Goal: Task Accomplishment & Management: Manage account settings

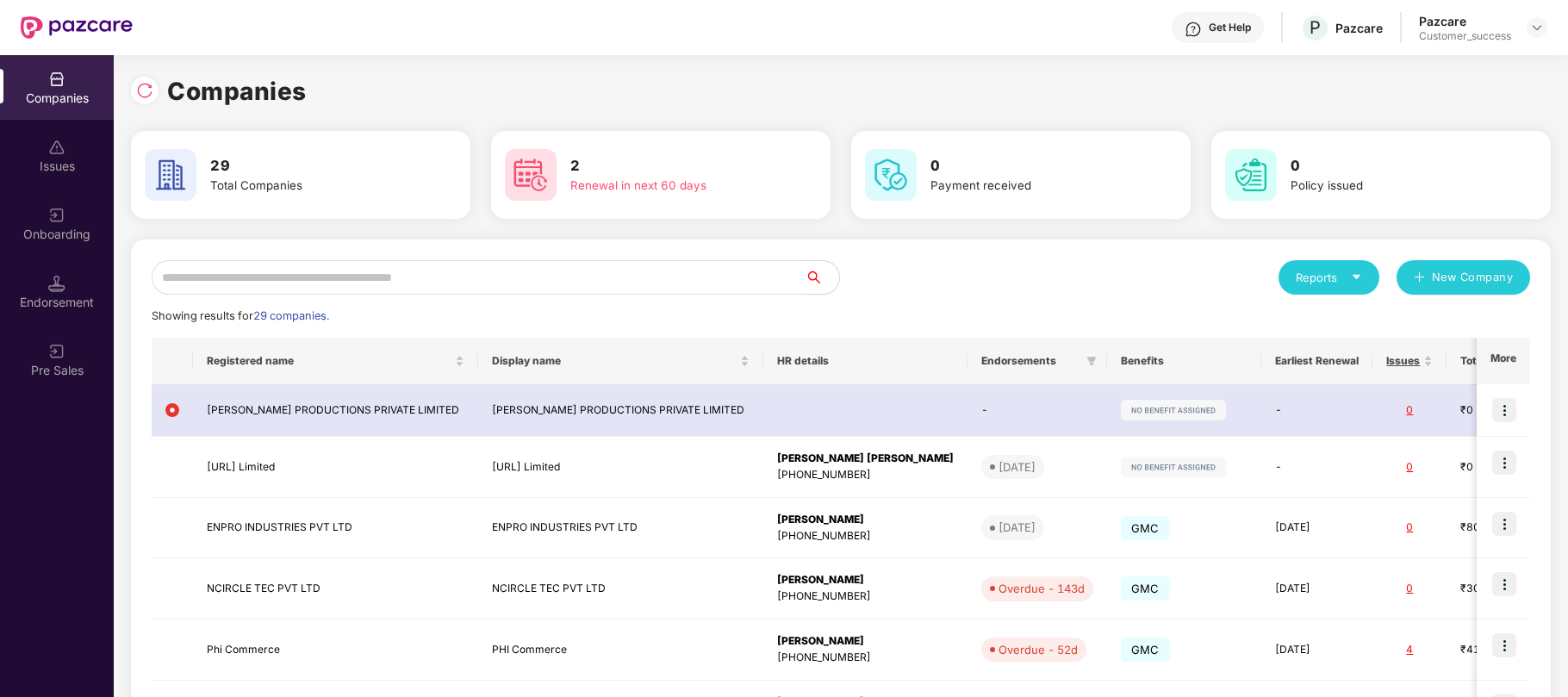
click at [441, 260] on input "text" at bounding box center [478, 278] width 653 height 34
click at [38, 241] on div "Onboarding" at bounding box center [57, 234] width 114 height 17
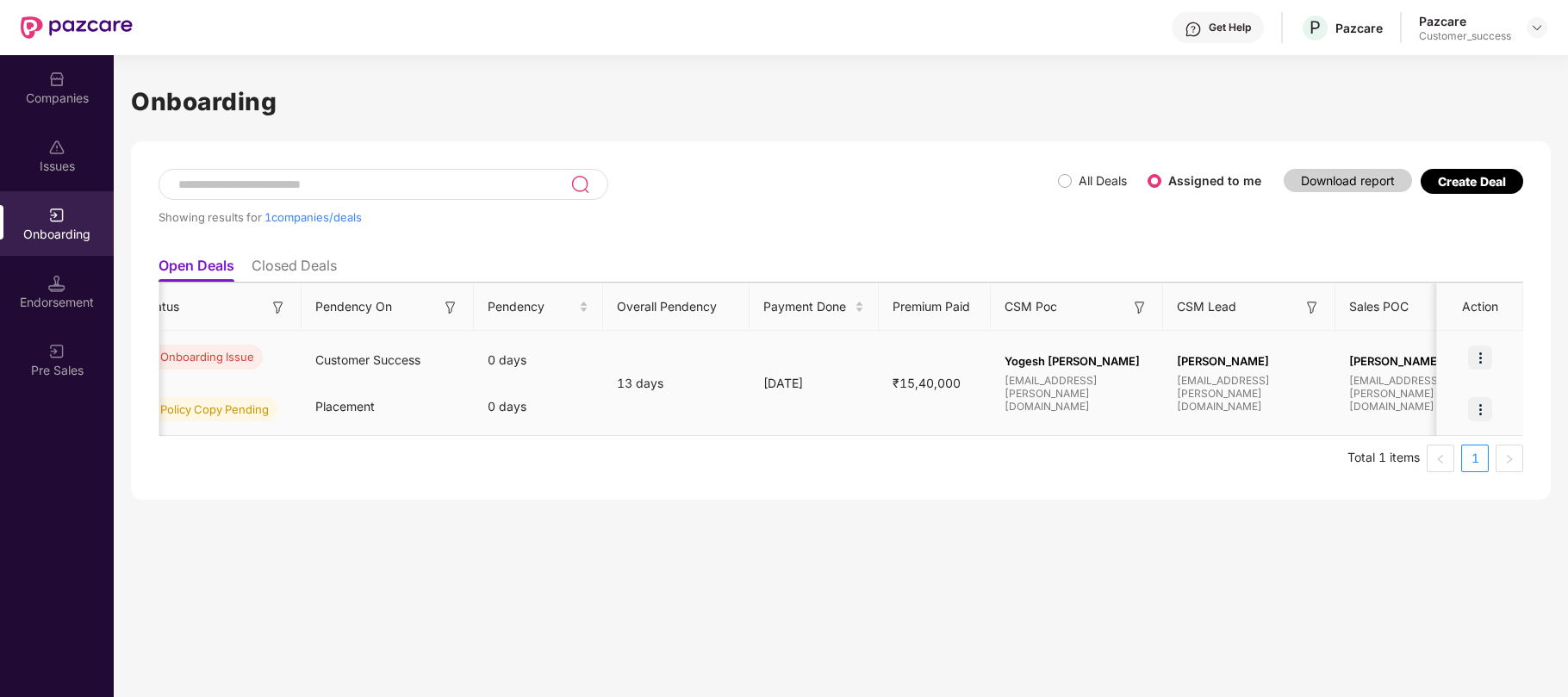
scroll to position [0, 438]
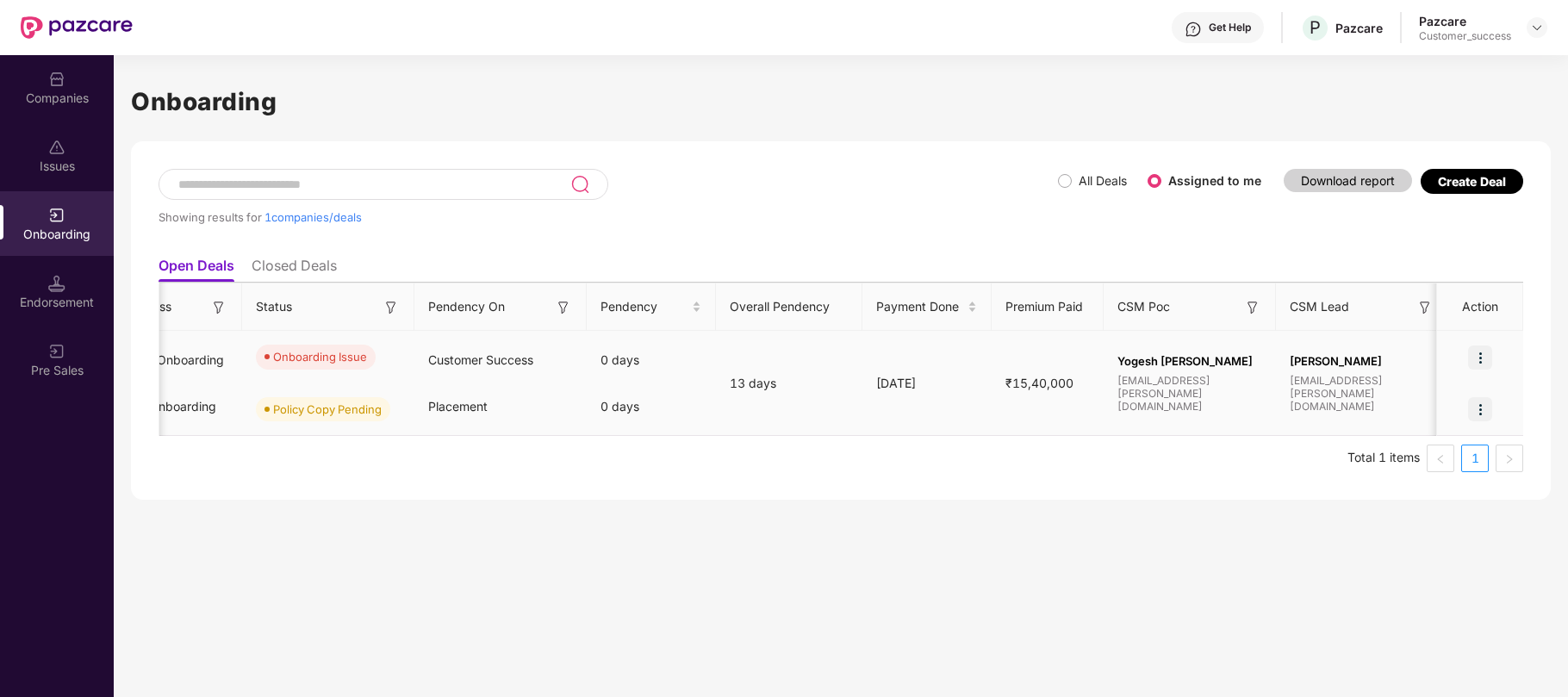
click at [1482, 365] on img at bounding box center [1480, 357] width 24 height 24
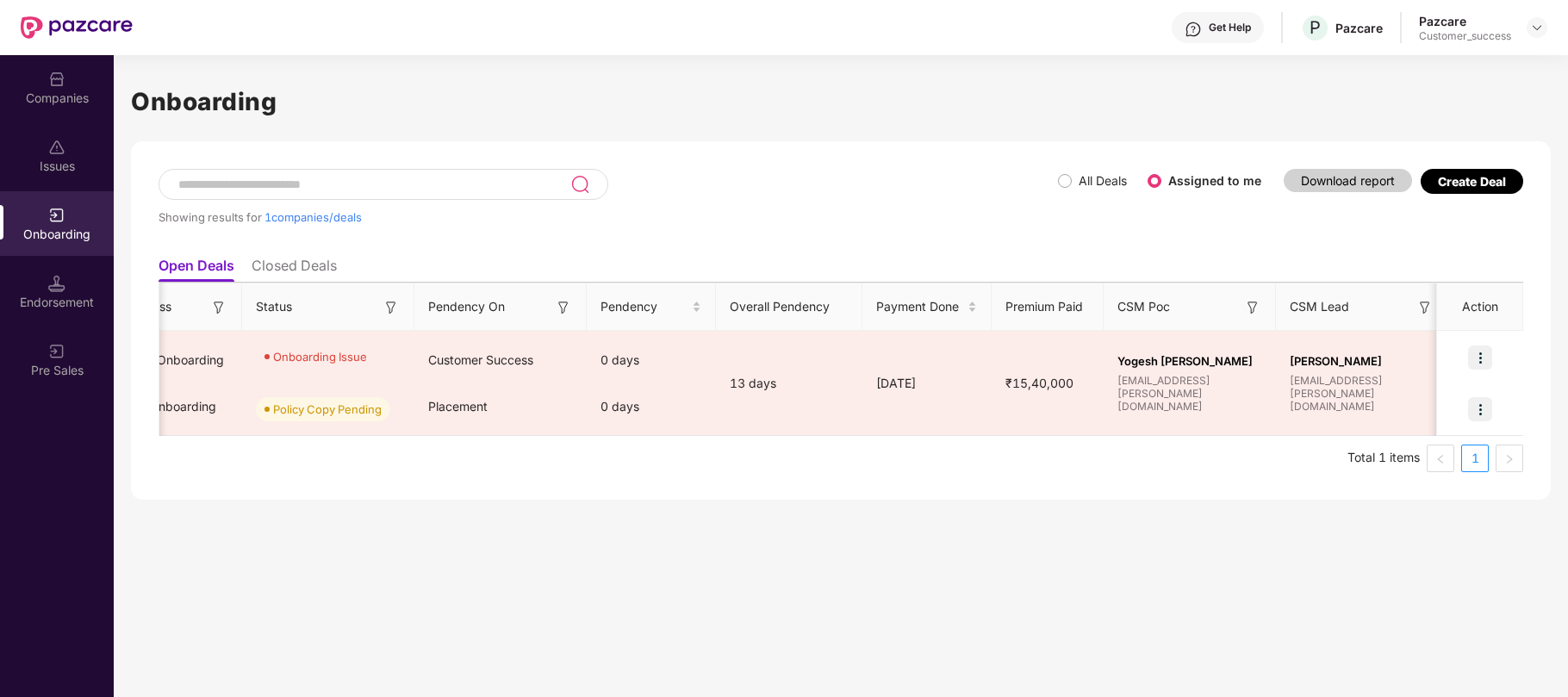
click at [1404, 498] on div "Showing results for 1 companies/deals All Deals Assigned to me Download report …" at bounding box center [840, 320] width 1420 height 359
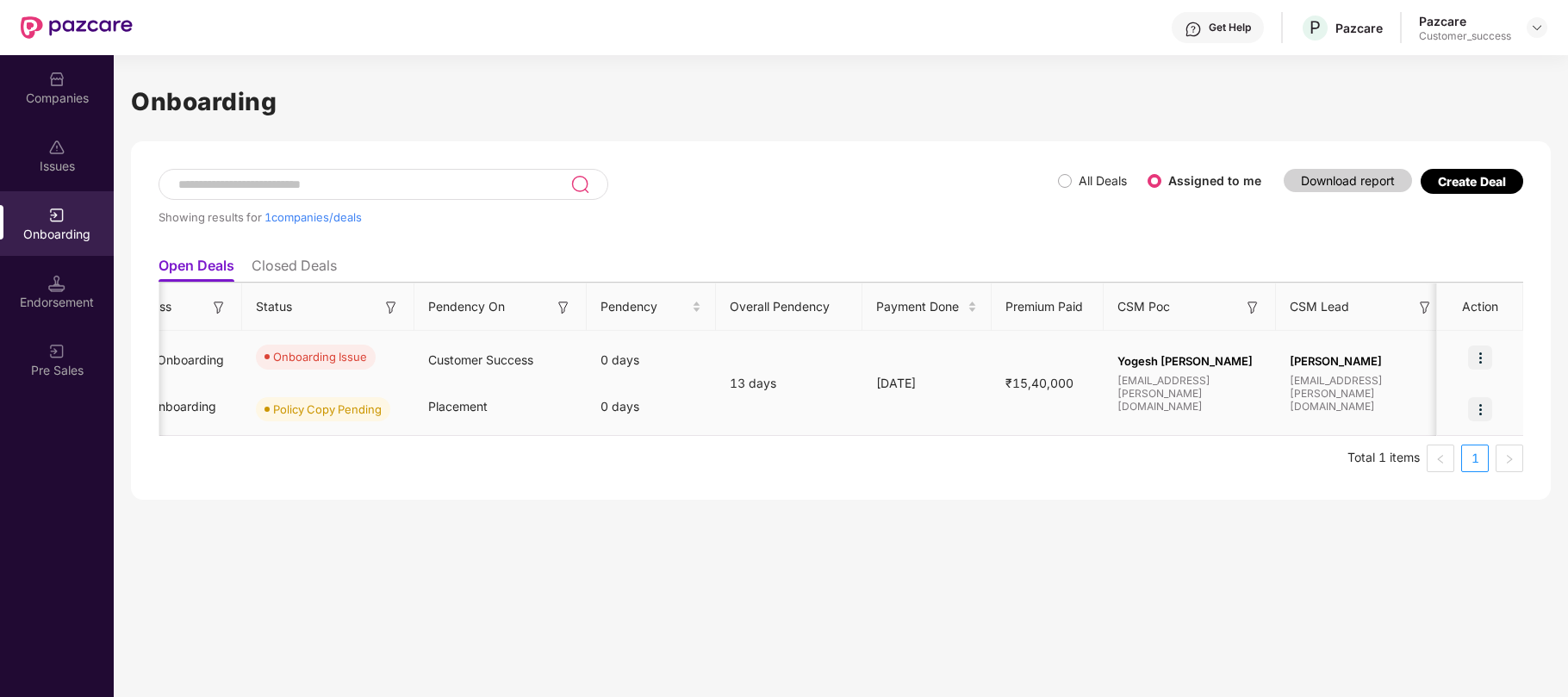
click at [1479, 404] on img at bounding box center [1480, 410] width 24 height 24
click at [1431, 448] on span "View Document" at bounding box center [1409, 453] width 123 height 19
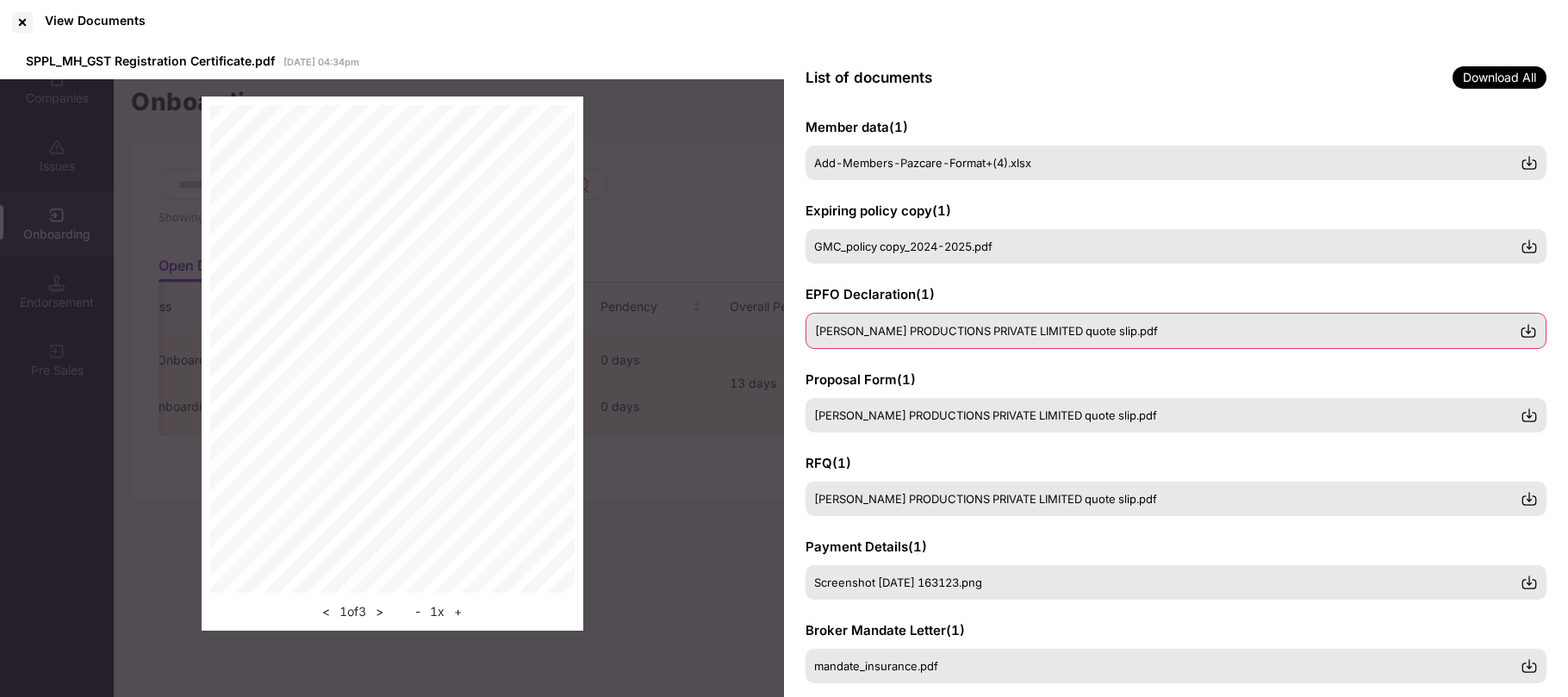
scroll to position [205, 0]
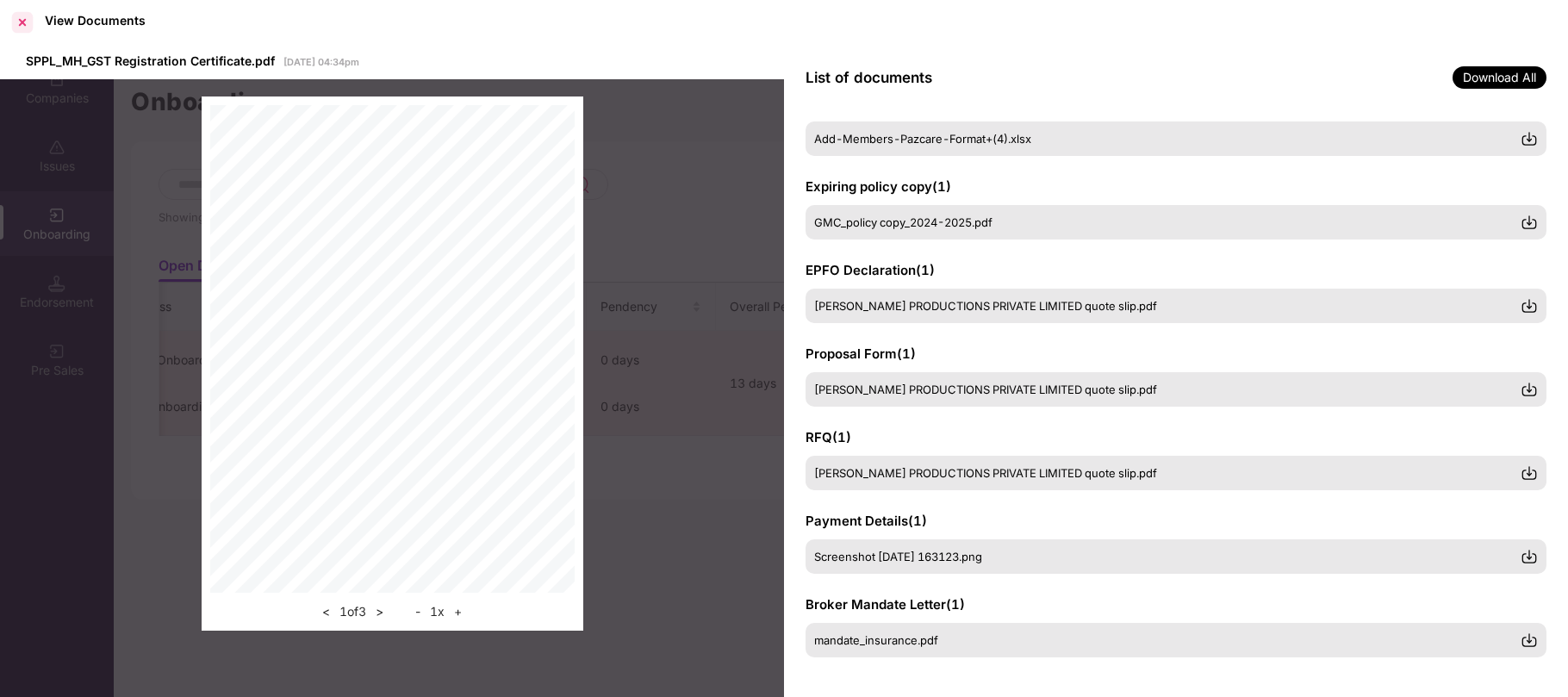
click at [22, 17] on div at bounding box center [23, 23] width 28 height 28
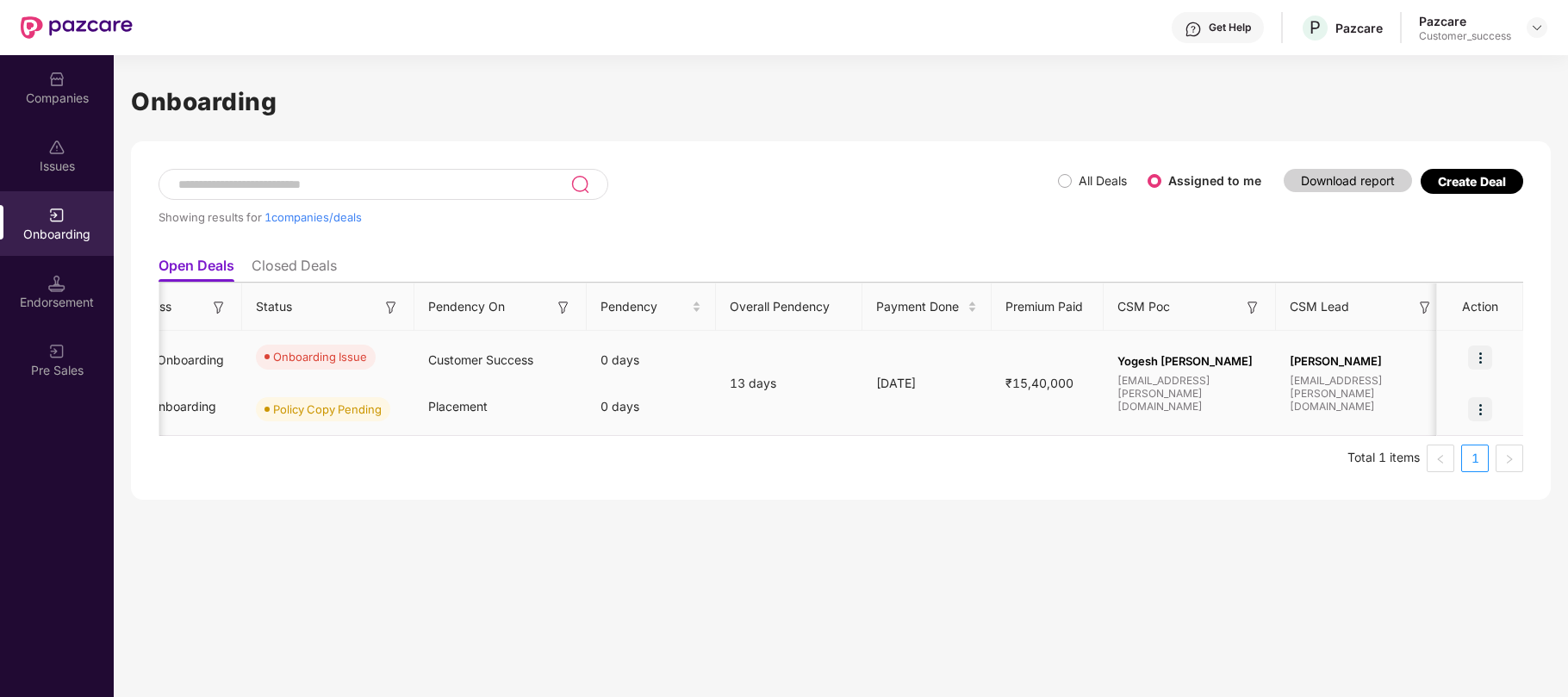
click at [1480, 359] on img at bounding box center [1480, 357] width 24 height 24
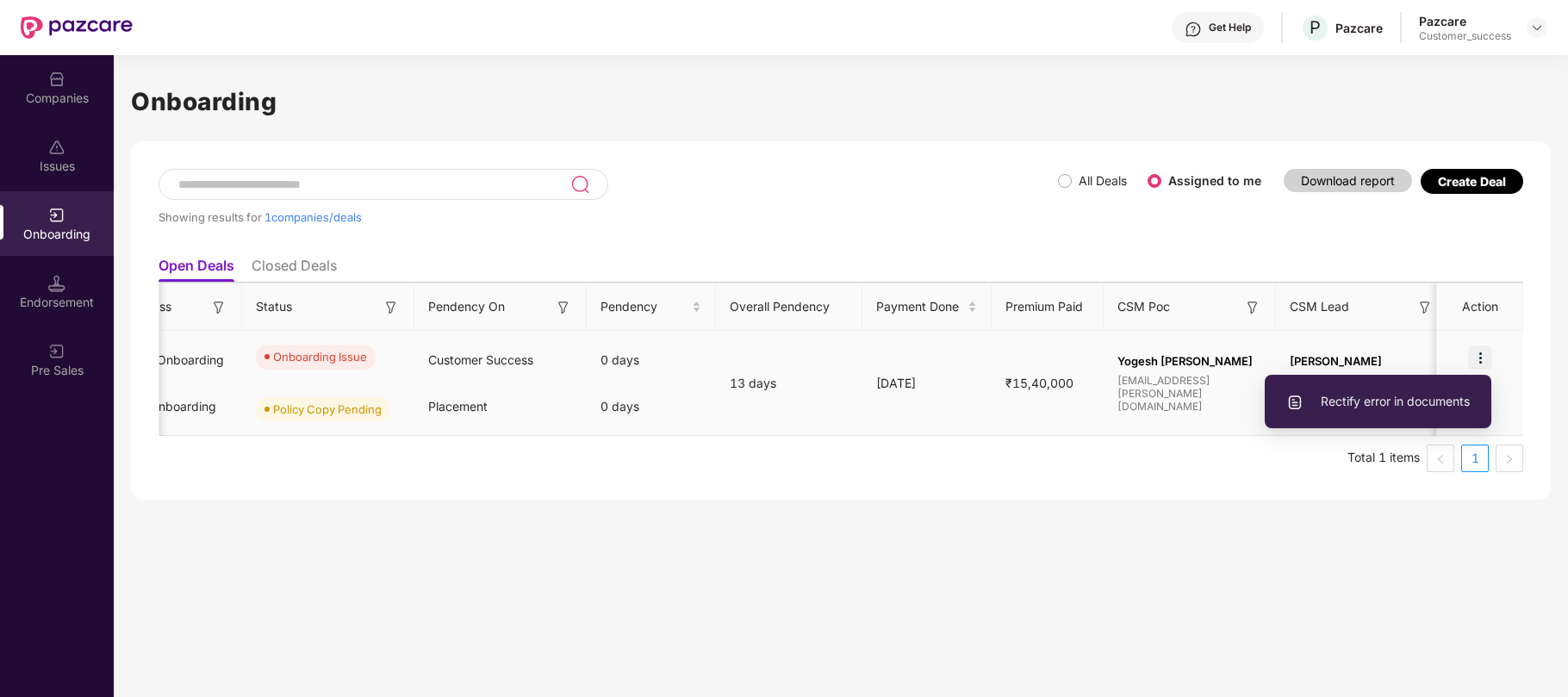
click at [1385, 405] on span "Rectify error in documents" at bounding box center [1377, 401] width 183 height 19
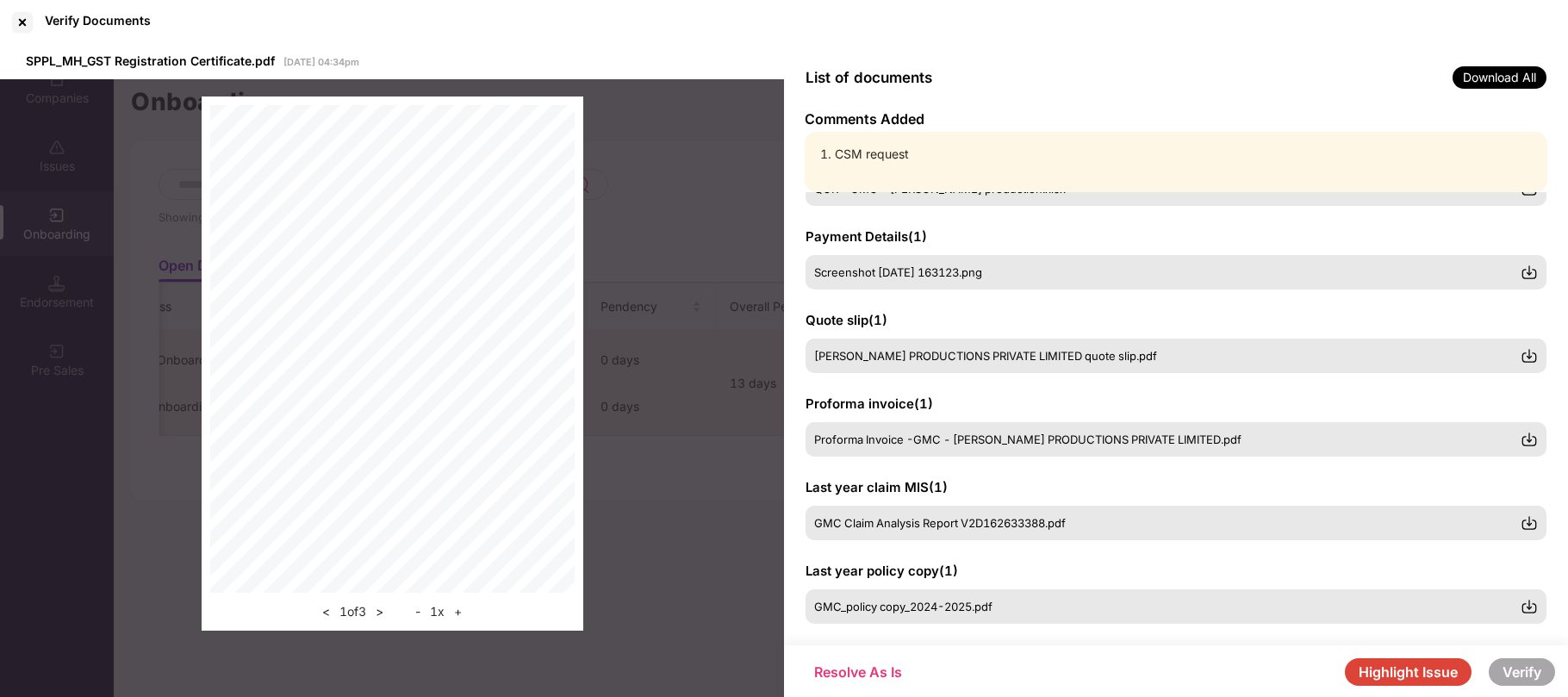
scroll to position [425, 0]
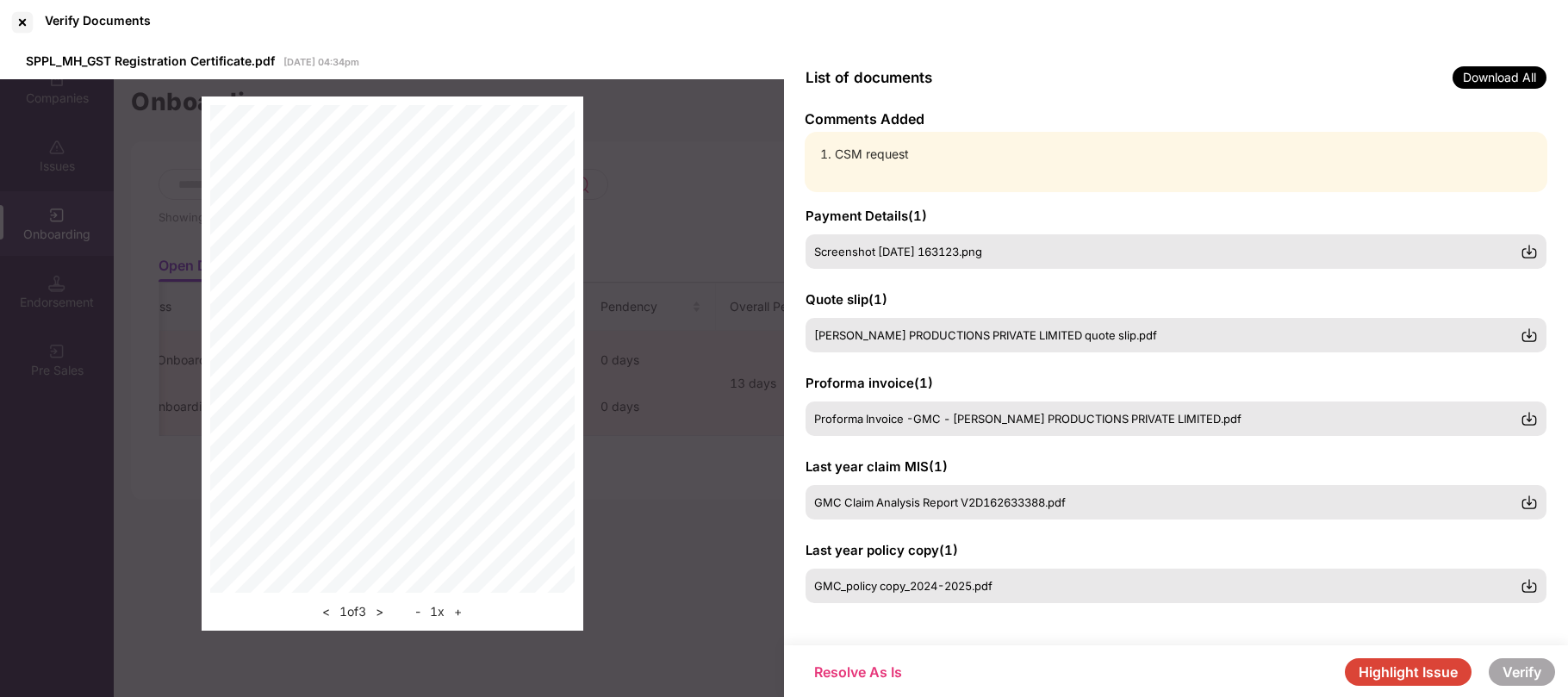
click at [1403, 683] on button "Highlight Issue" at bounding box center [1408, 672] width 127 height 28
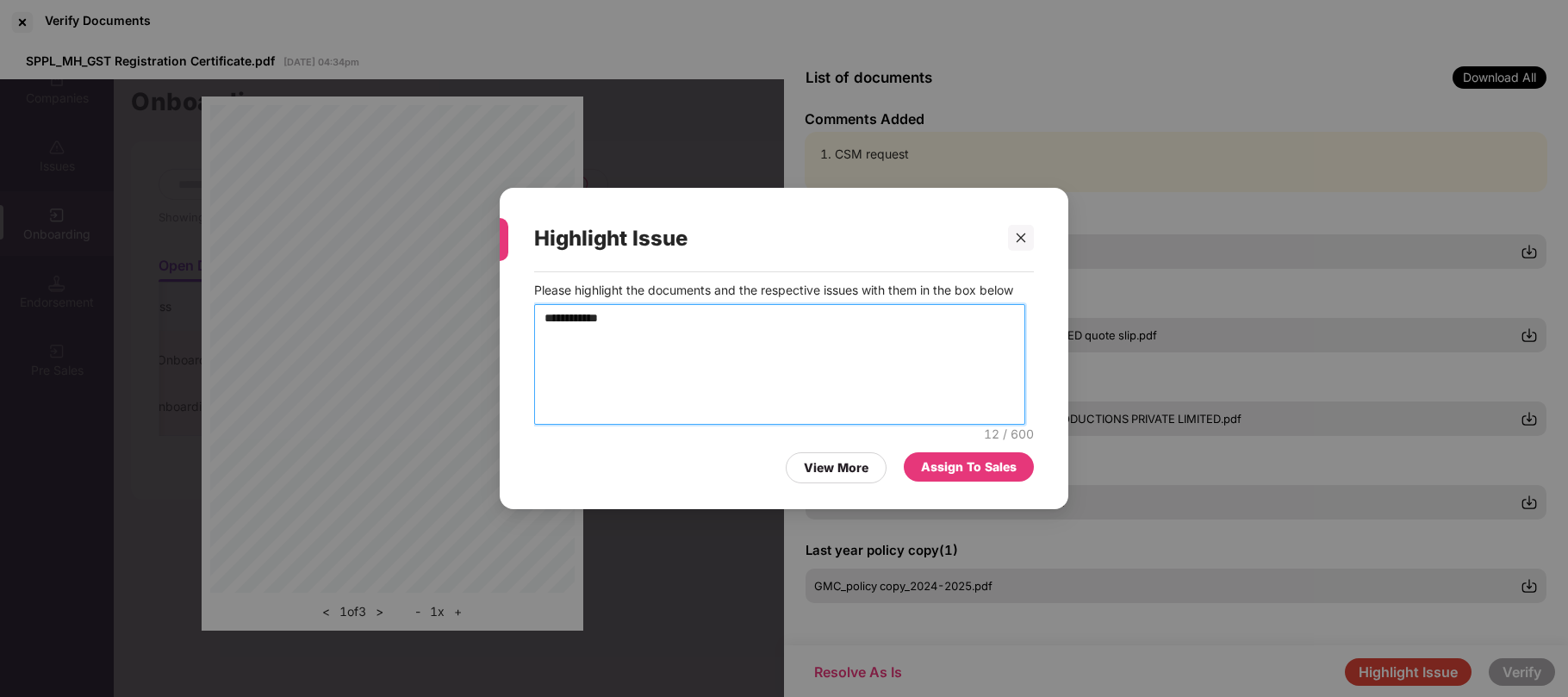
click at [759, 346] on textarea "**********" at bounding box center [779, 364] width 491 height 120
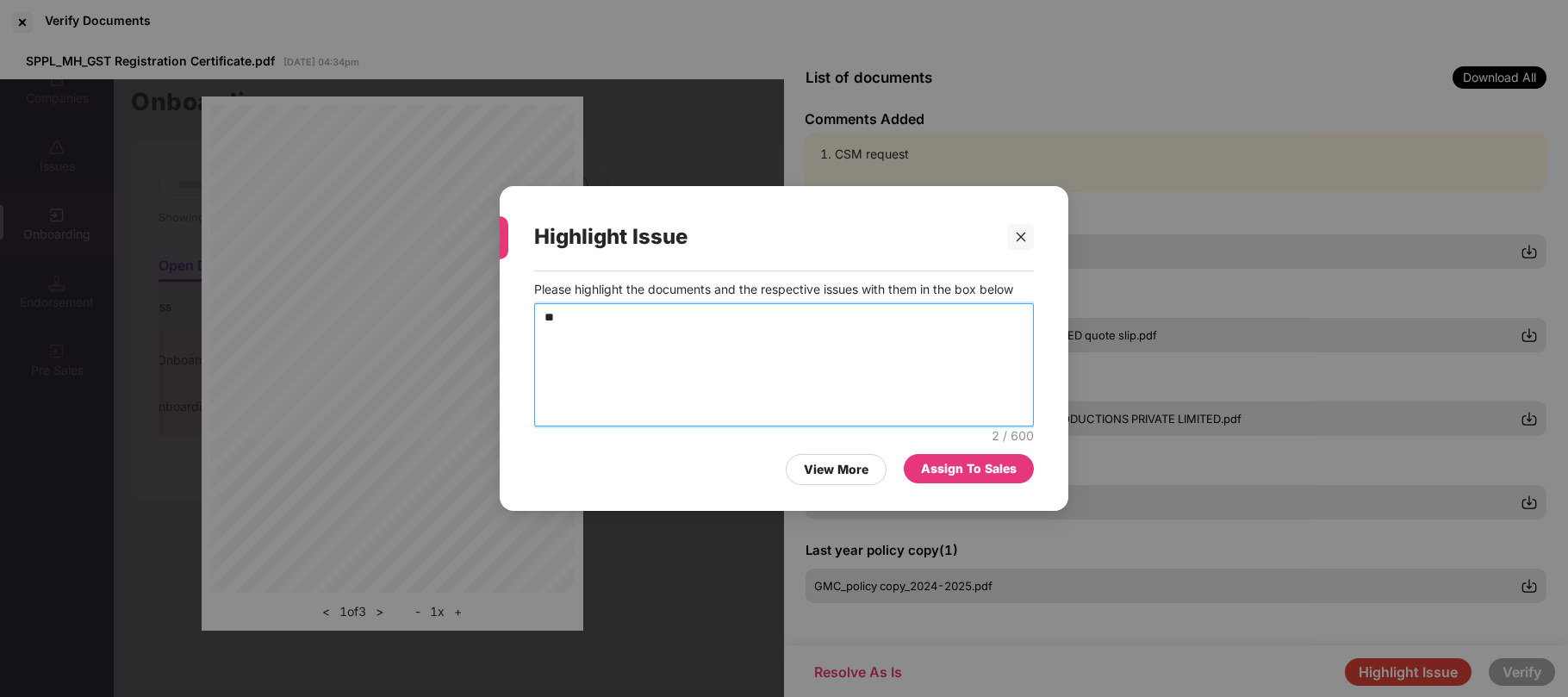
type textarea "*"
type textarea "**********"
click at [982, 466] on div "Assign To Sales" at bounding box center [969, 468] width 96 height 19
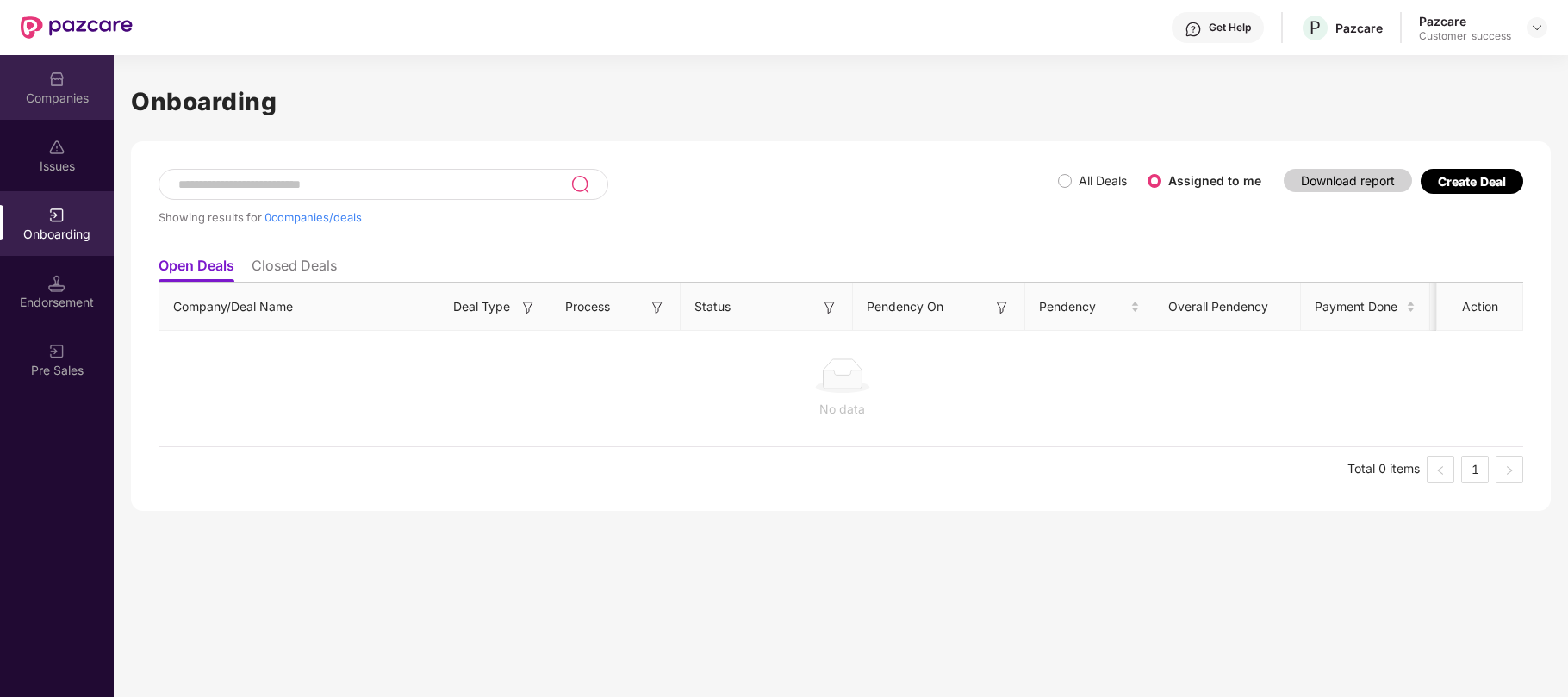
click at [64, 98] on div "Companies" at bounding box center [57, 98] width 114 height 17
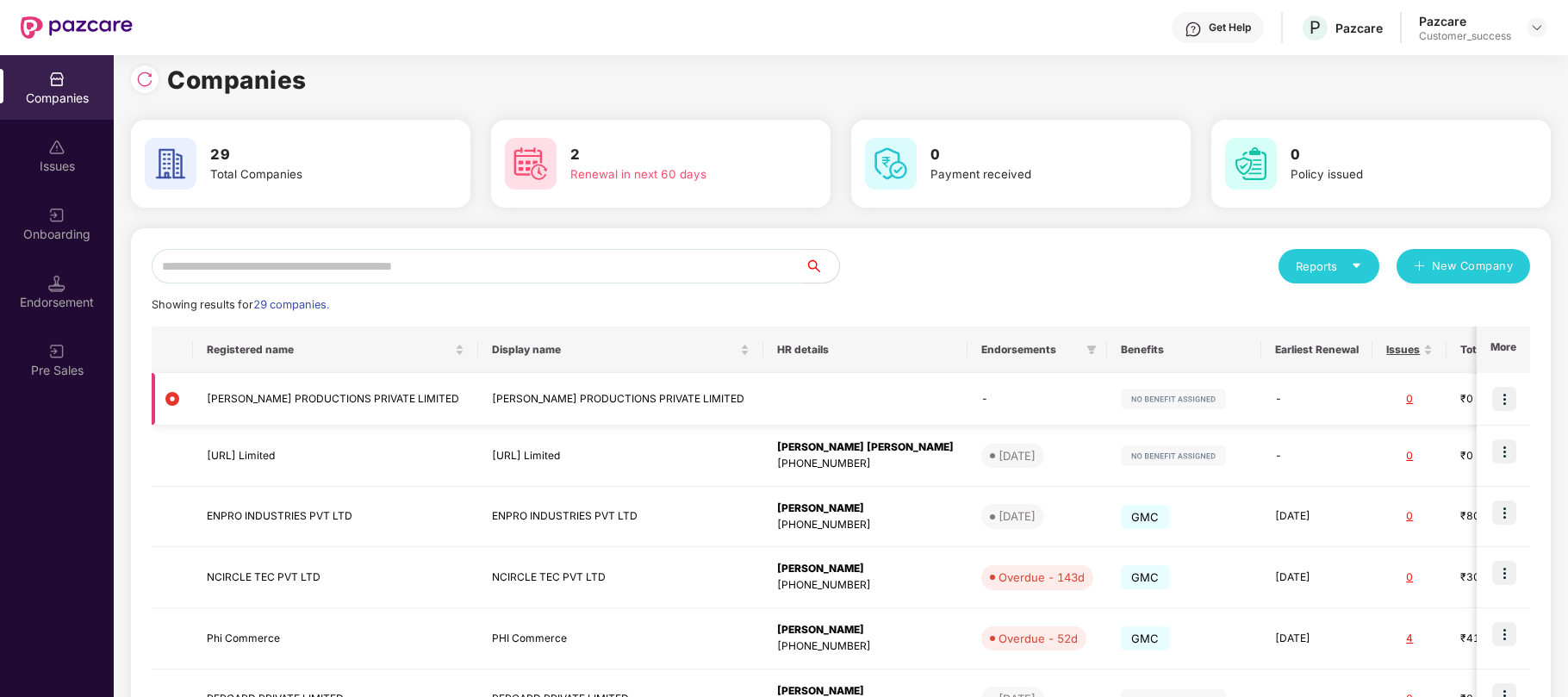
scroll to position [12, 0]
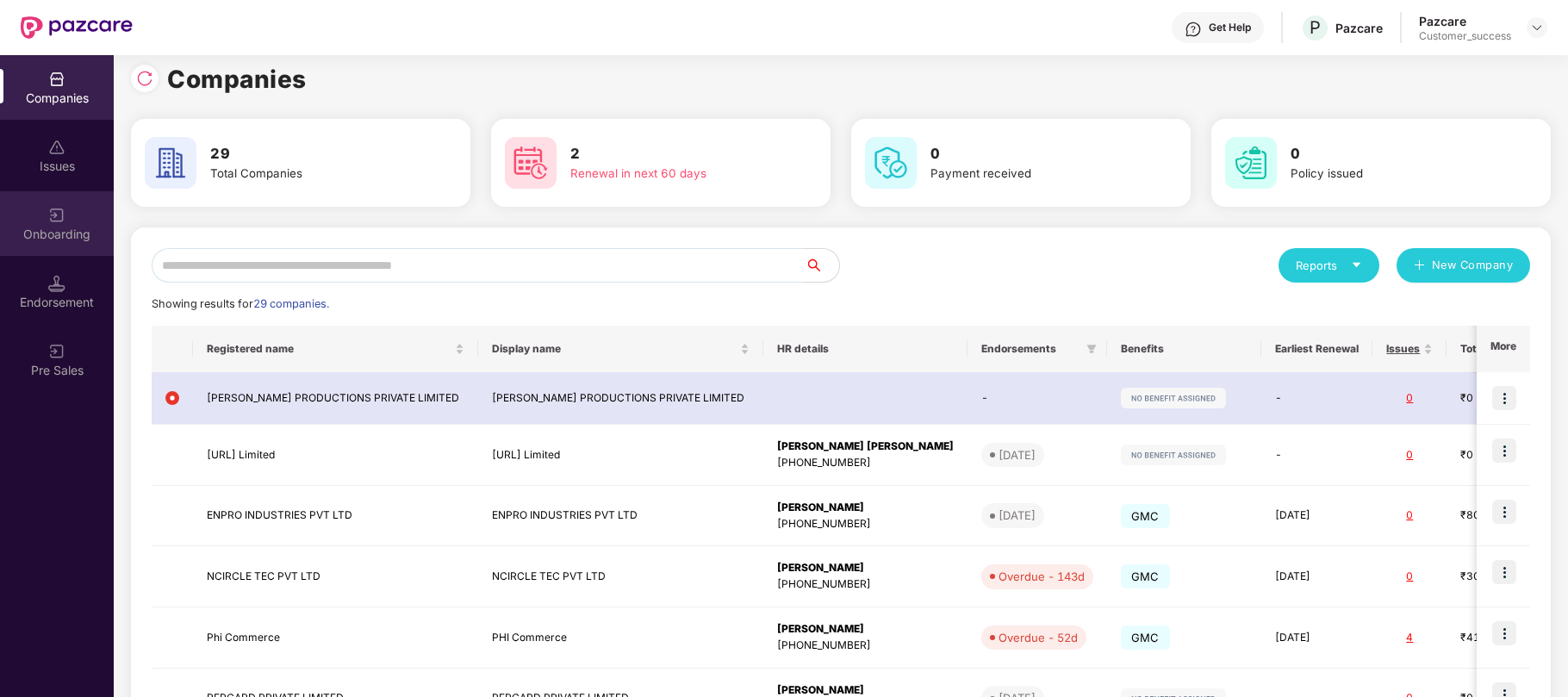
click at [66, 229] on div "Onboarding" at bounding box center [57, 234] width 114 height 17
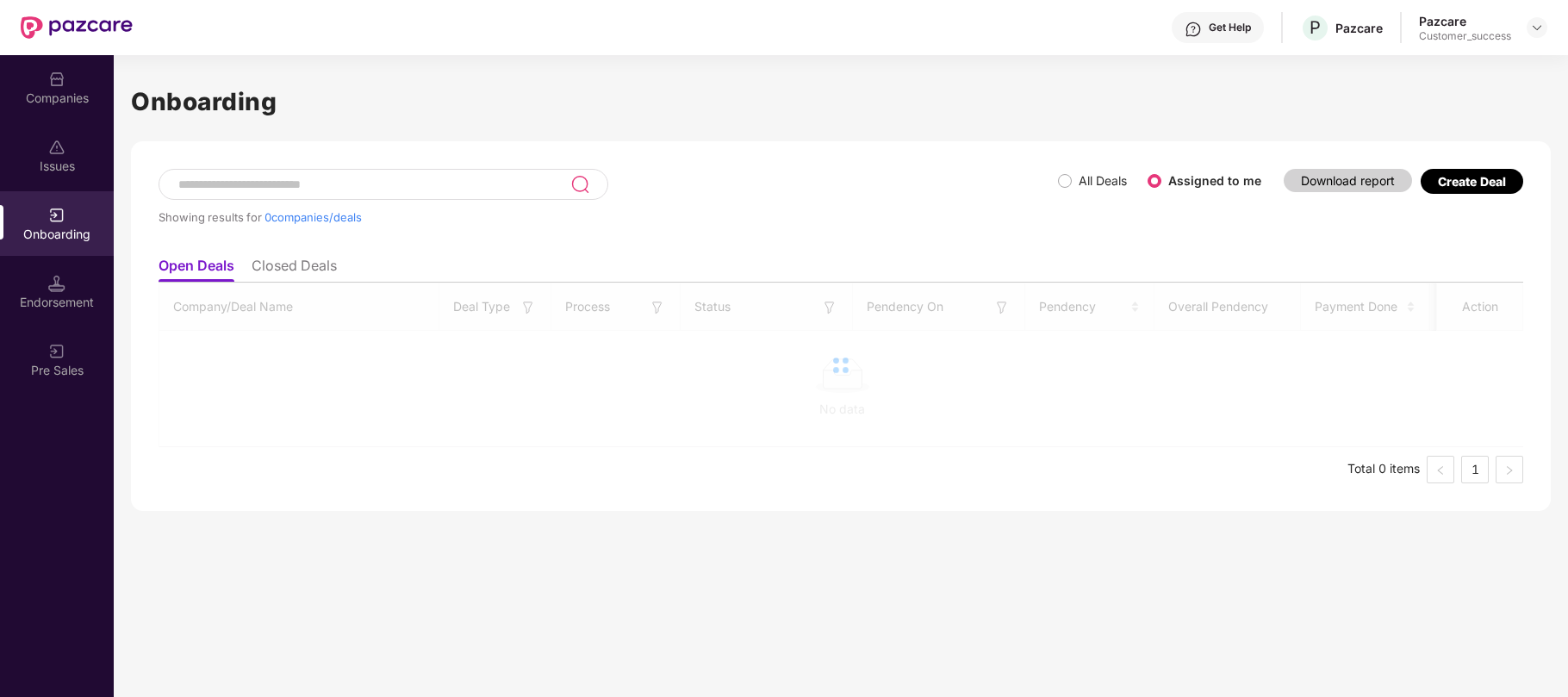
scroll to position [0, 0]
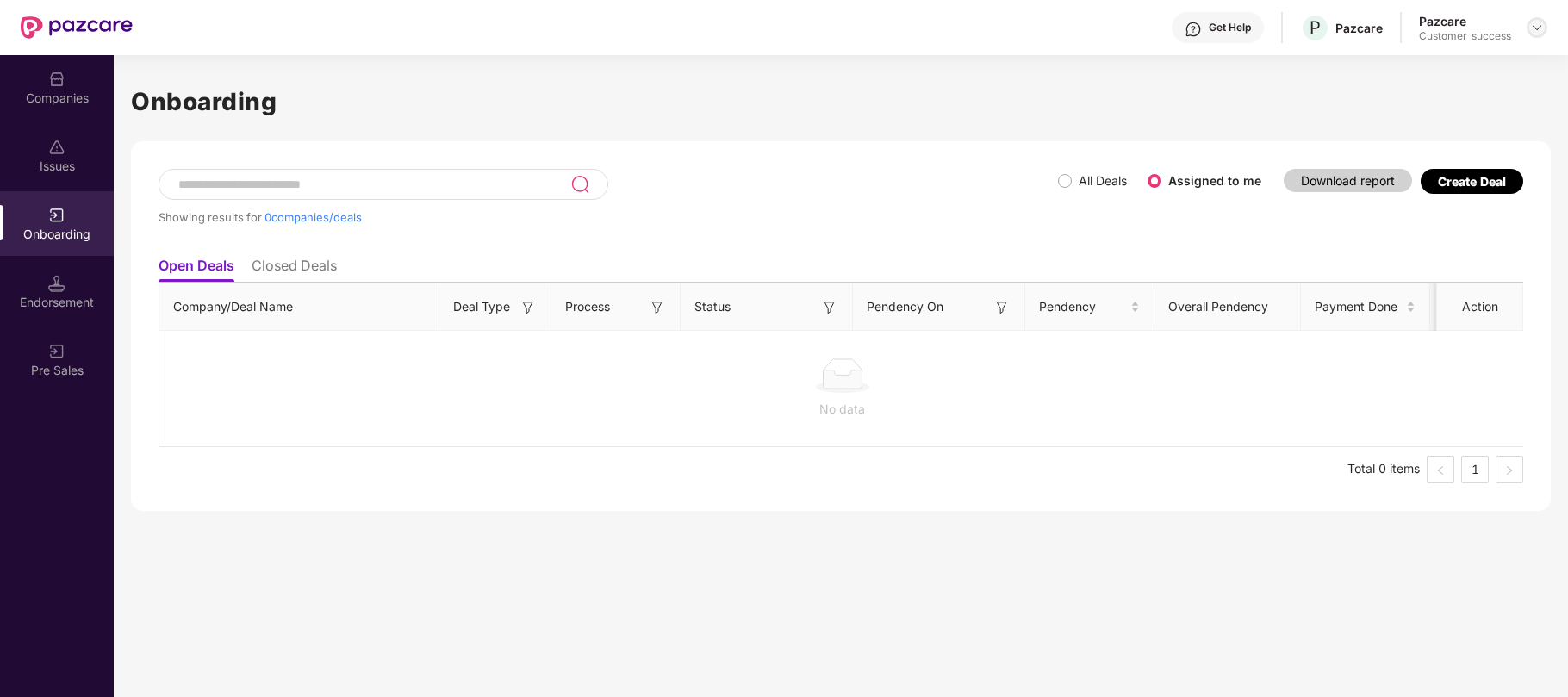
click at [1545, 22] on div at bounding box center [1536, 27] width 21 height 21
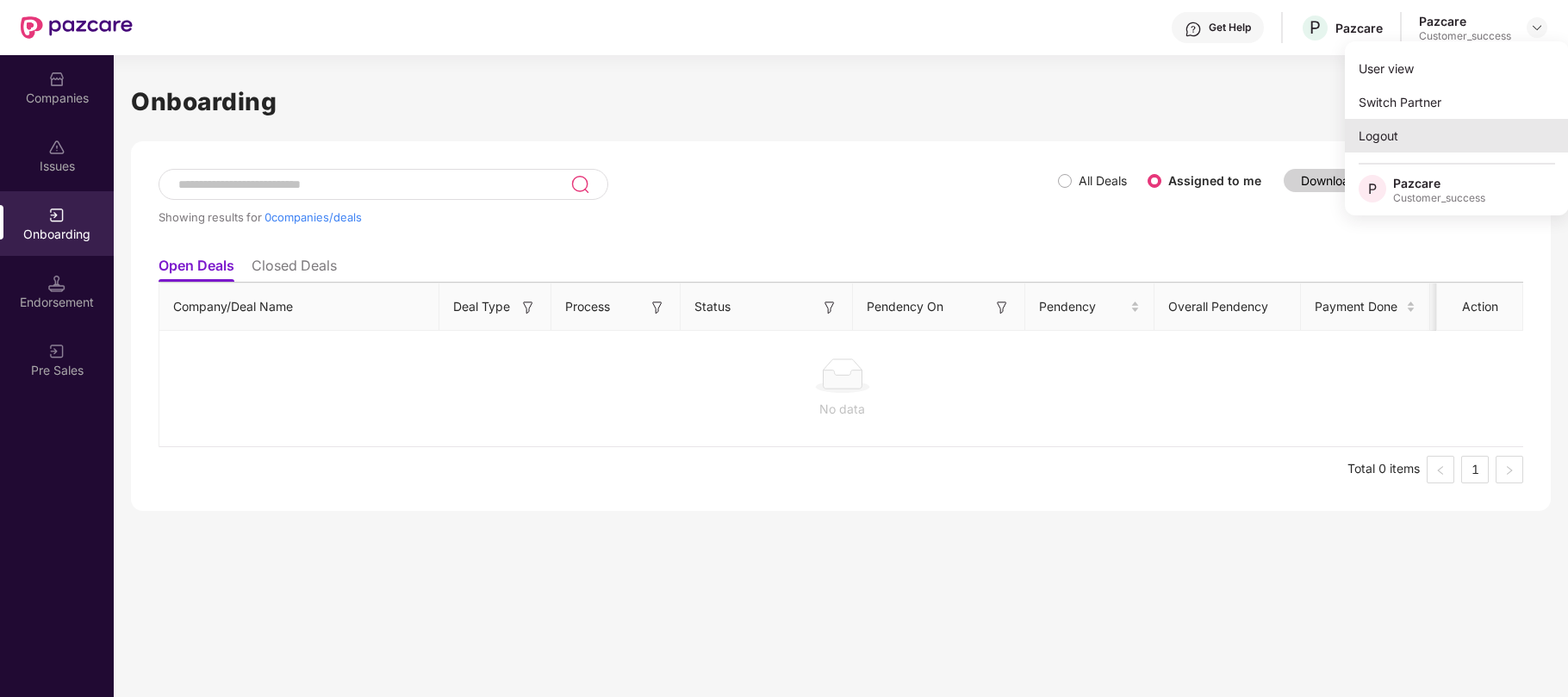
click at [1384, 133] on div "Logout" at bounding box center [1457, 136] width 224 height 33
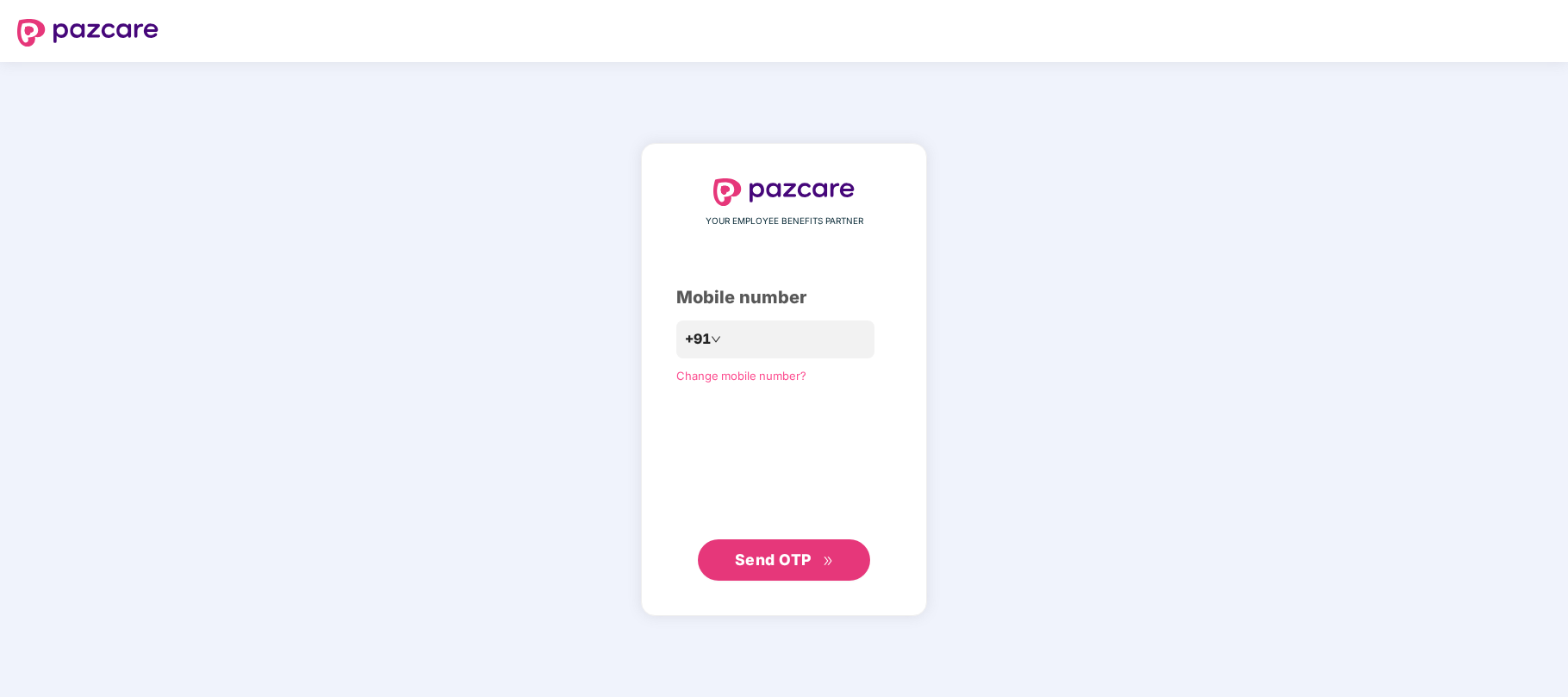
click at [959, 218] on div "YOUR EMPLOYEE BENEFITS PARTNER Mobile number +91 Change mobile number? Send OTP" at bounding box center [784, 380] width 1568 height 636
click at [739, 346] on input "number" at bounding box center [796, 339] width 141 height 28
type input "**********"
click at [760, 576] on button "Send OTP" at bounding box center [784, 561] width 173 height 42
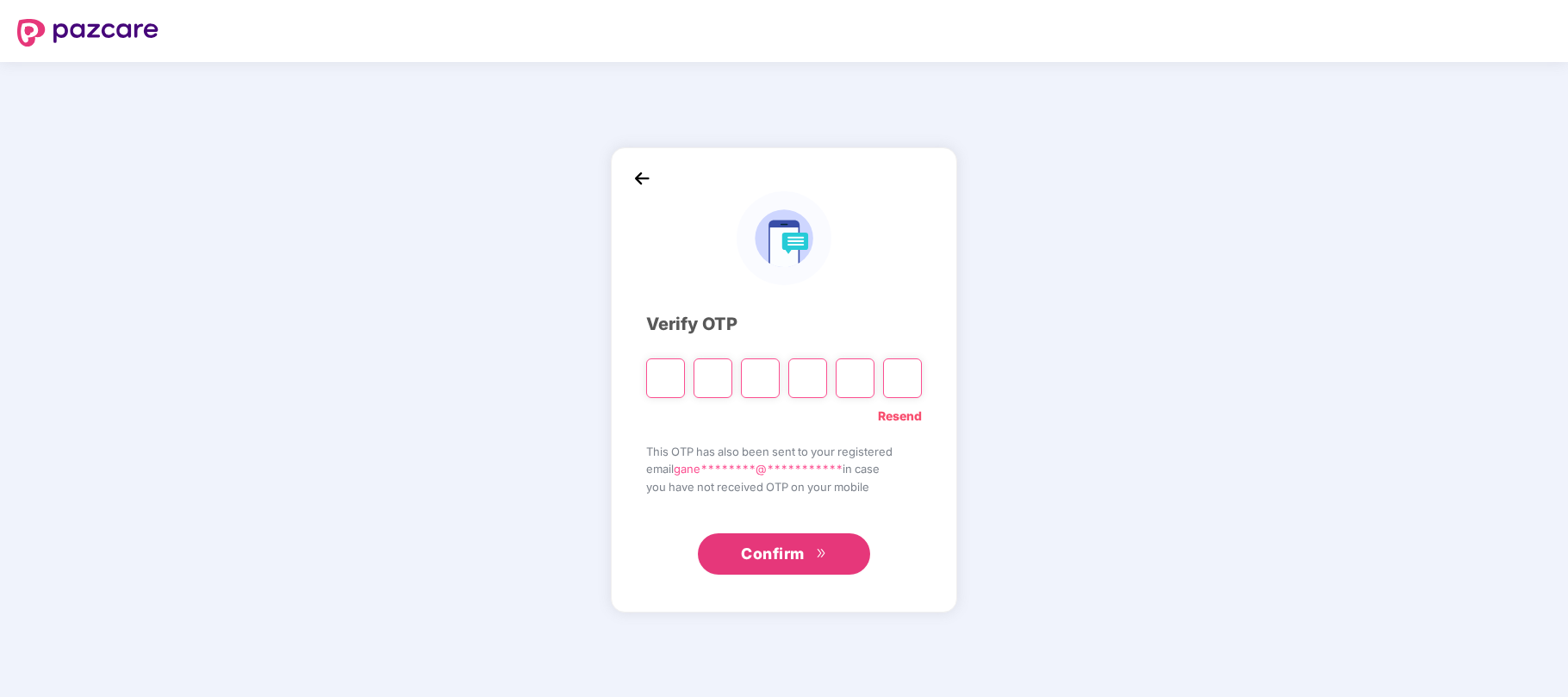
type input "*"
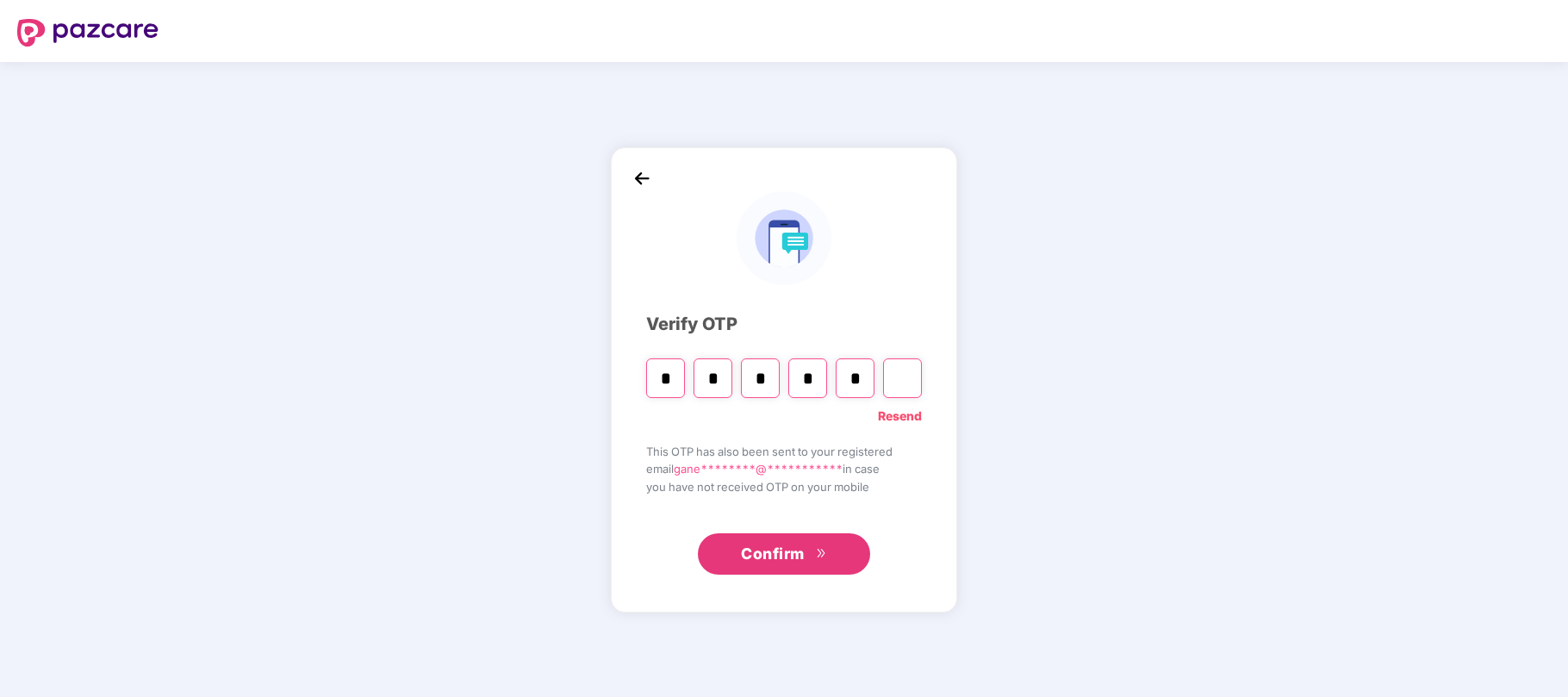
type input "*"
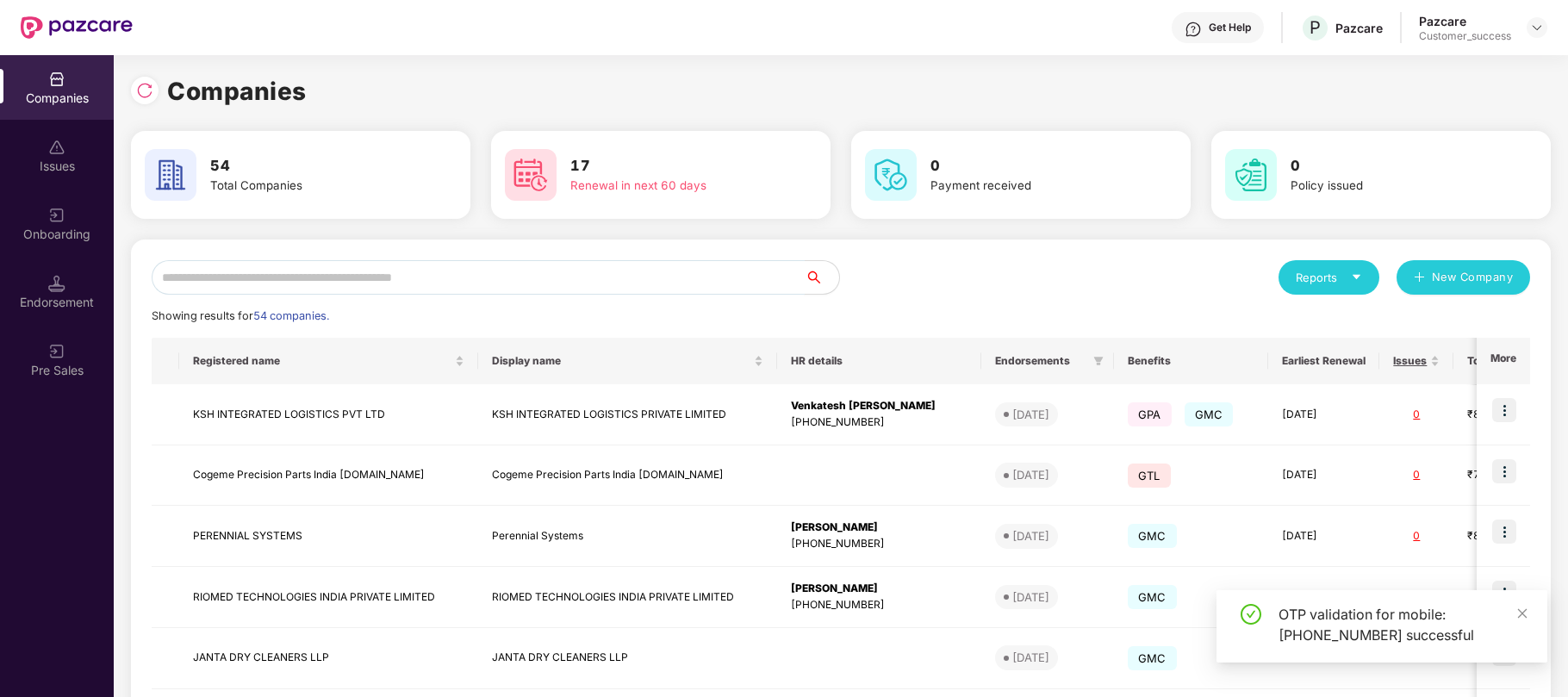
click at [366, 279] on input "text" at bounding box center [478, 278] width 653 height 34
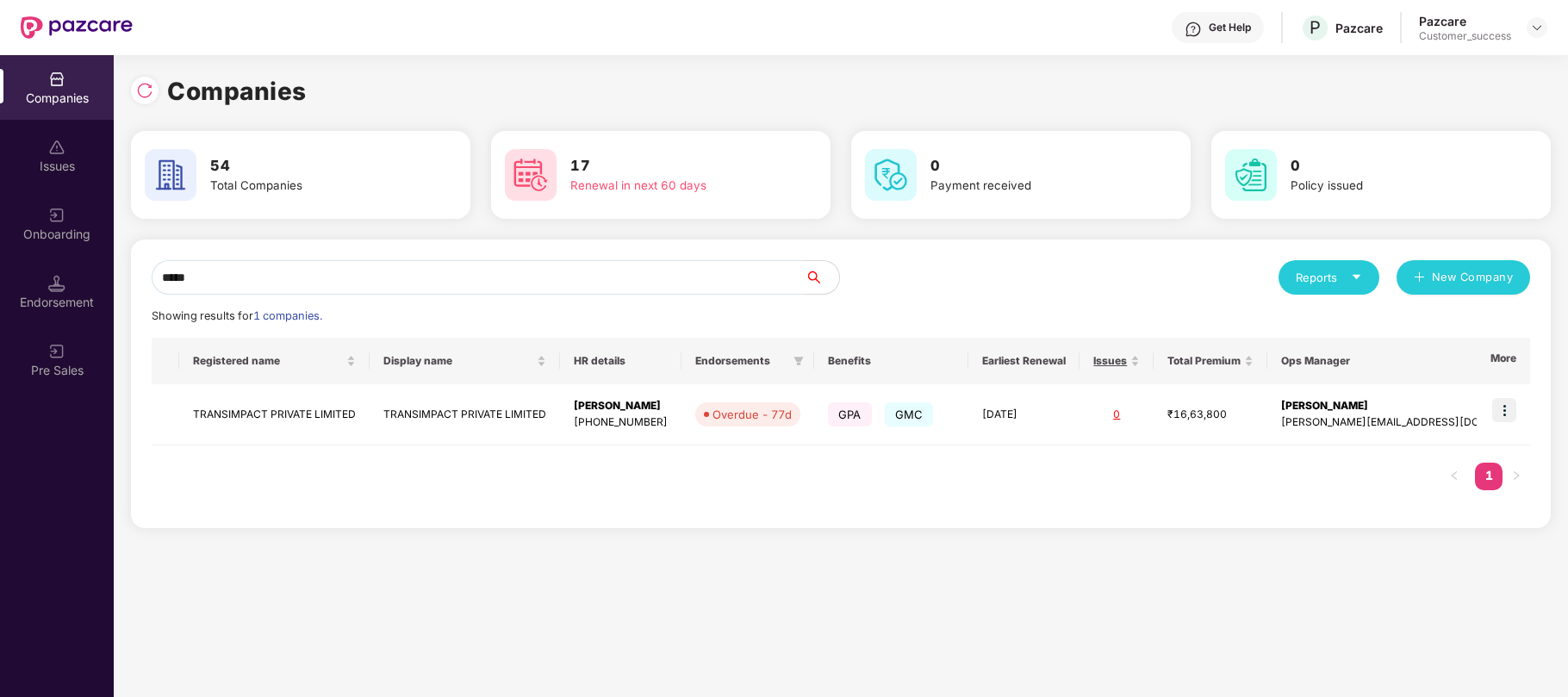
click at [252, 277] on input "*****" at bounding box center [478, 278] width 653 height 34
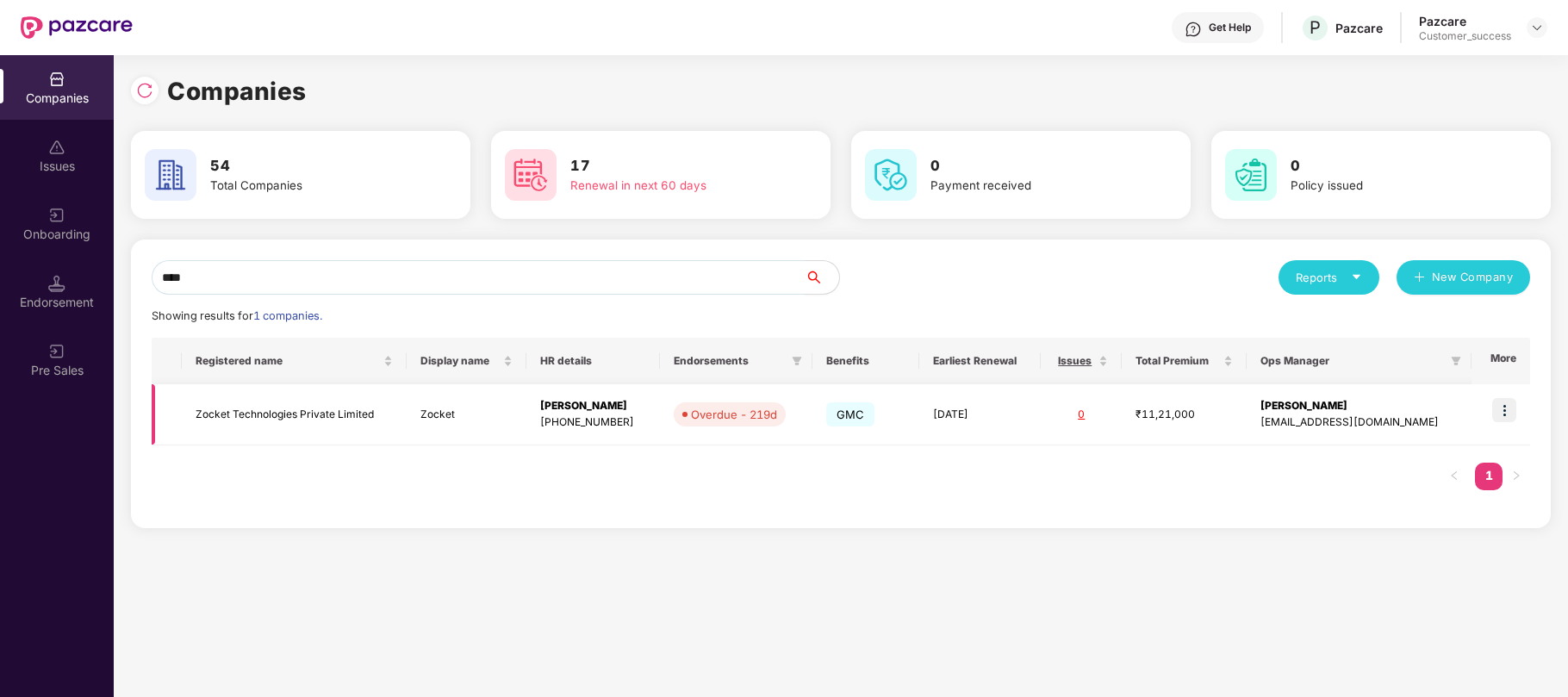
type input "****"
click at [344, 409] on td "Zocket Technologies Private Limited" at bounding box center [294, 415] width 225 height 61
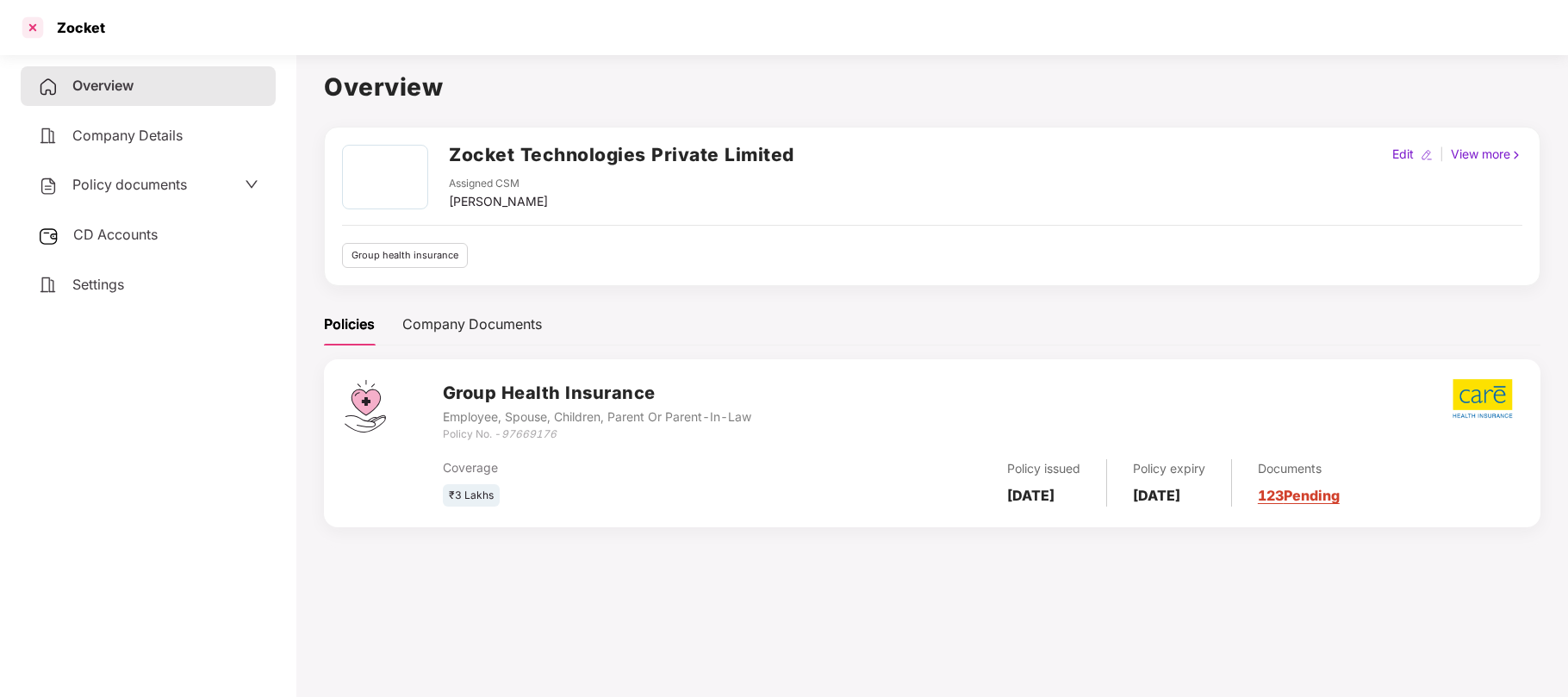
click at [39, 29] on div at bounding box center [33, 27] width 28 height 28
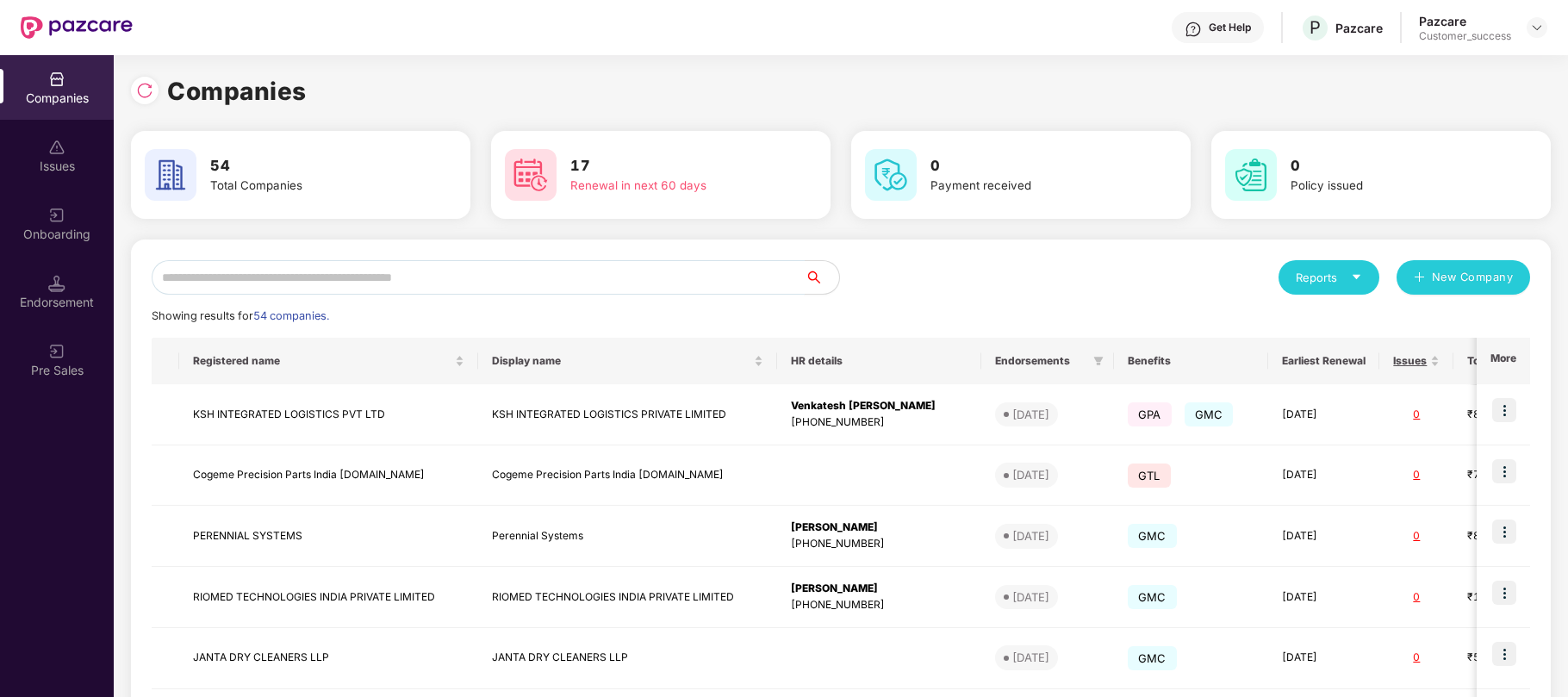
click at [580, 273] on input "text" at bounding box center [478, 278] width 653 height 34
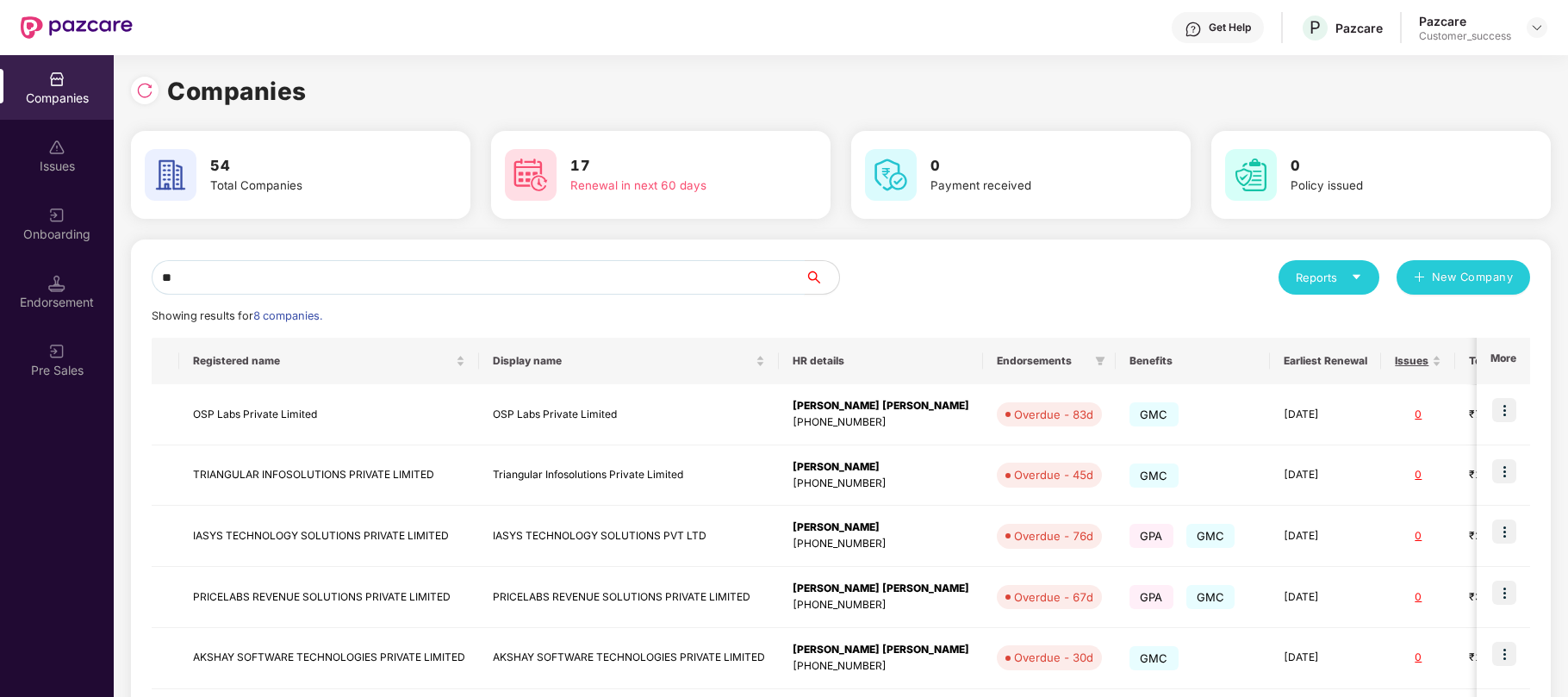
type input "*"
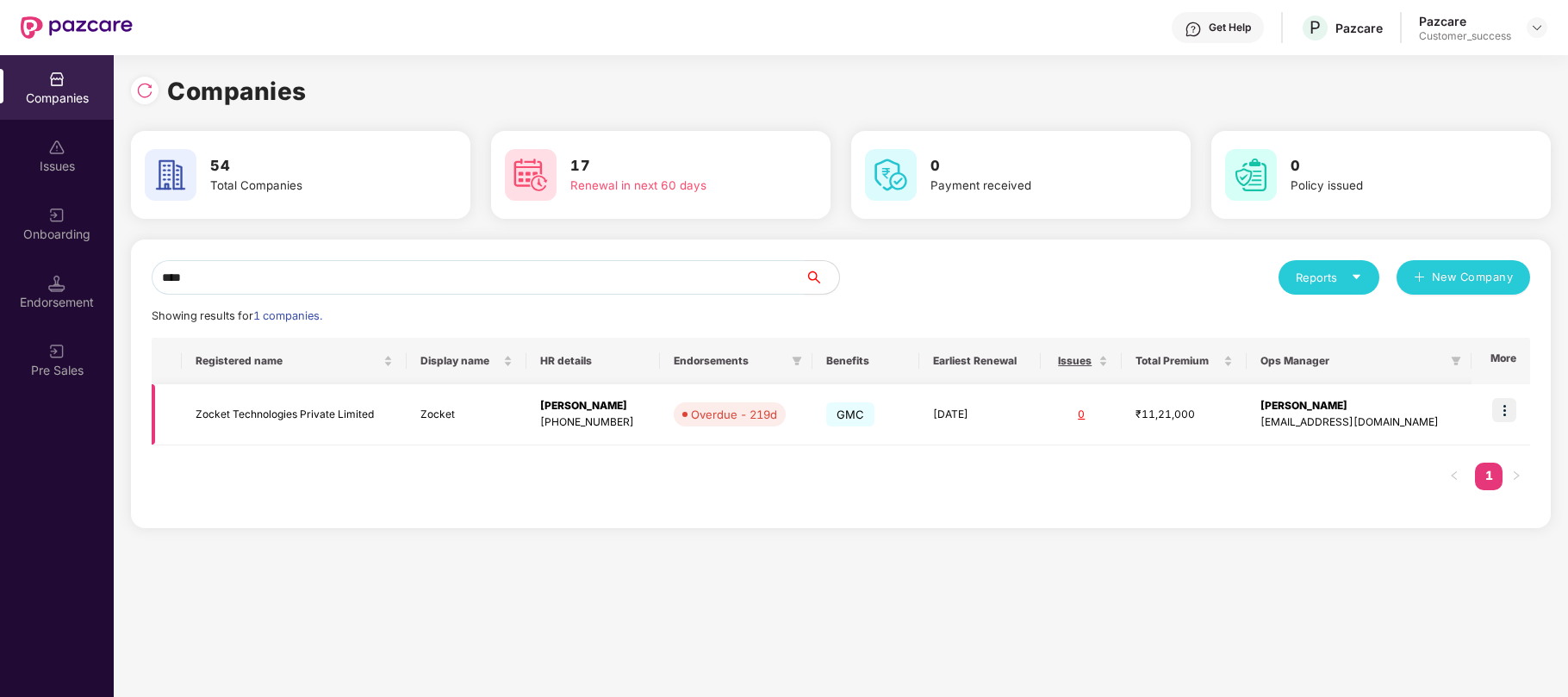
type input "****"
click at [1505, 416] on img at bounding box center [1504, 410] width 24 height 24
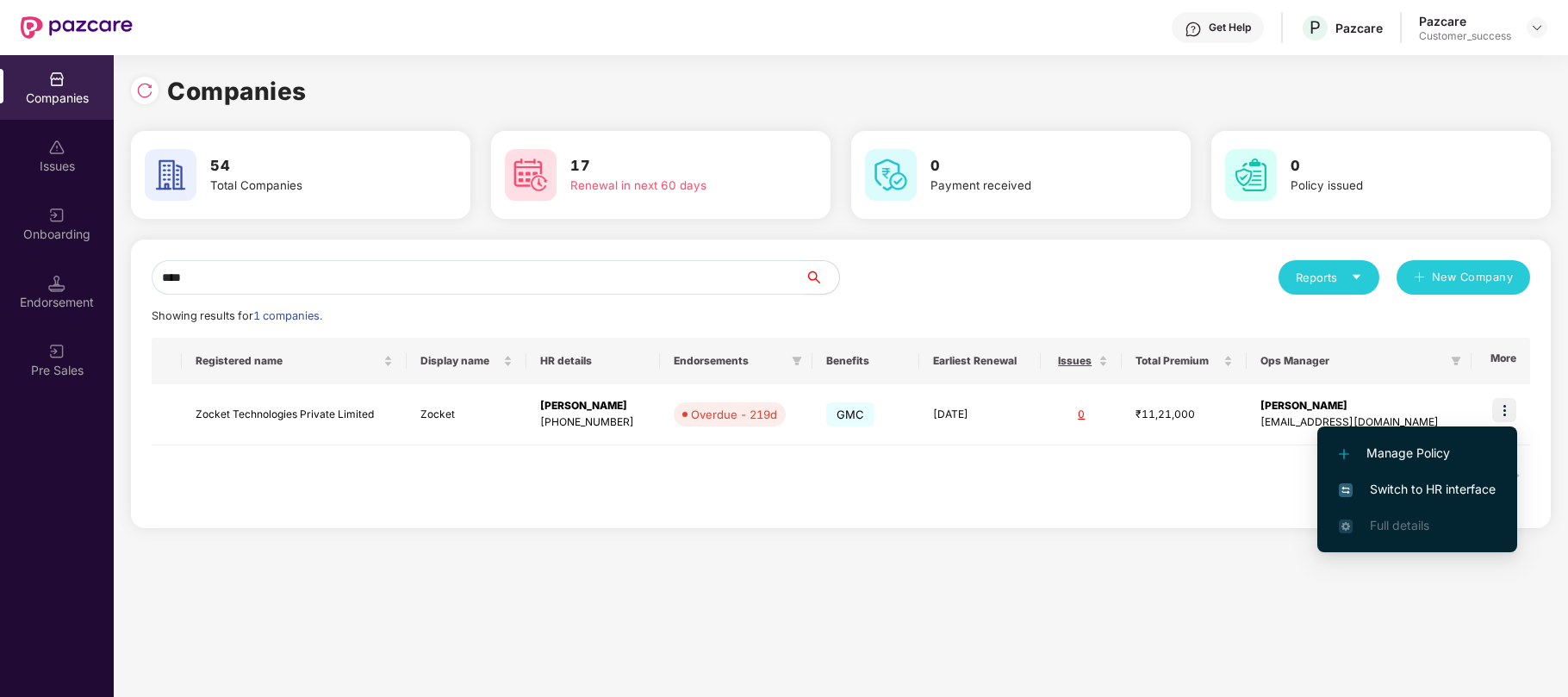
click at [1417, 483] on span "Switch to HR interface" at bounding box center [1418, 489] width 157 height 19
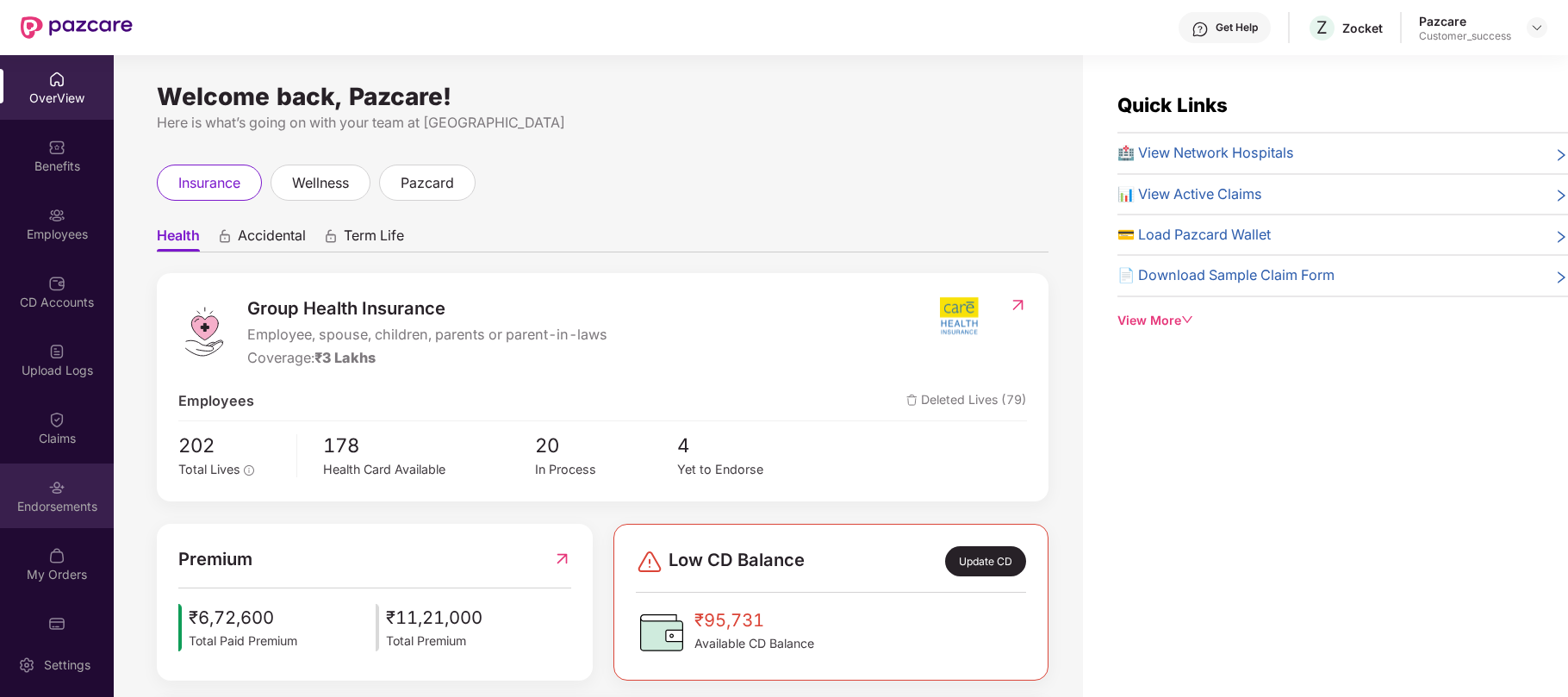
click at [59, 479] on img at bounding box center [56, 487] width 17 height 17
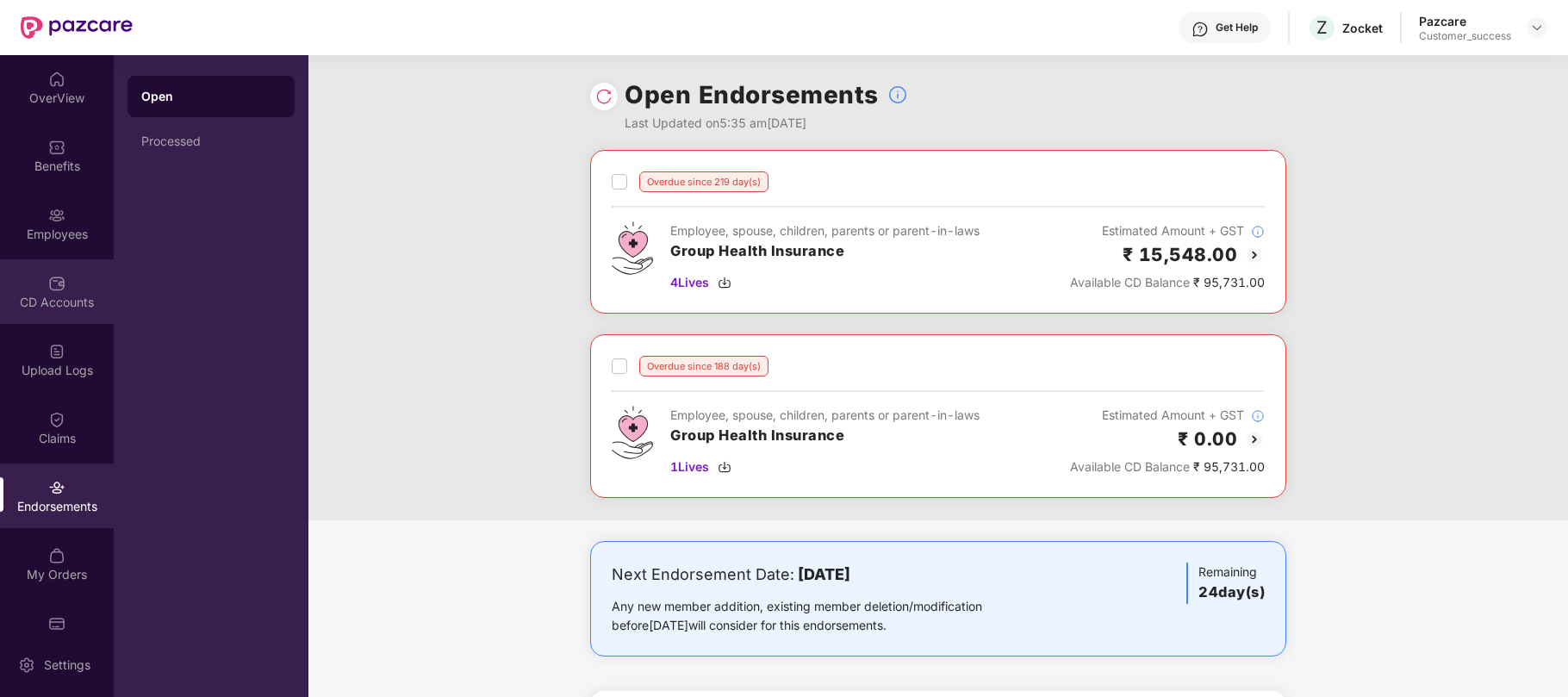
click at [46, 311] on div "CD Accounts" at bounding box center [57, 292] width 114 height 65
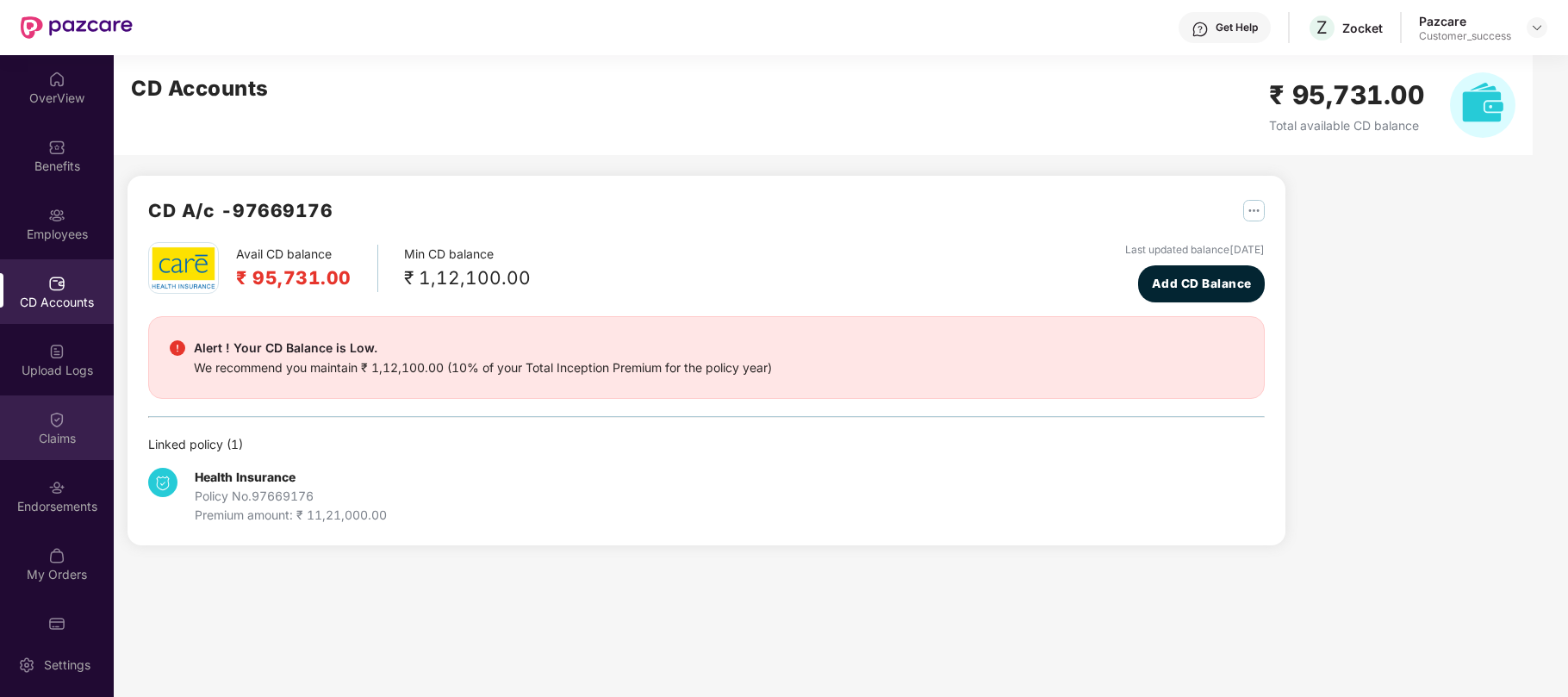
scroll to position [34, 0]
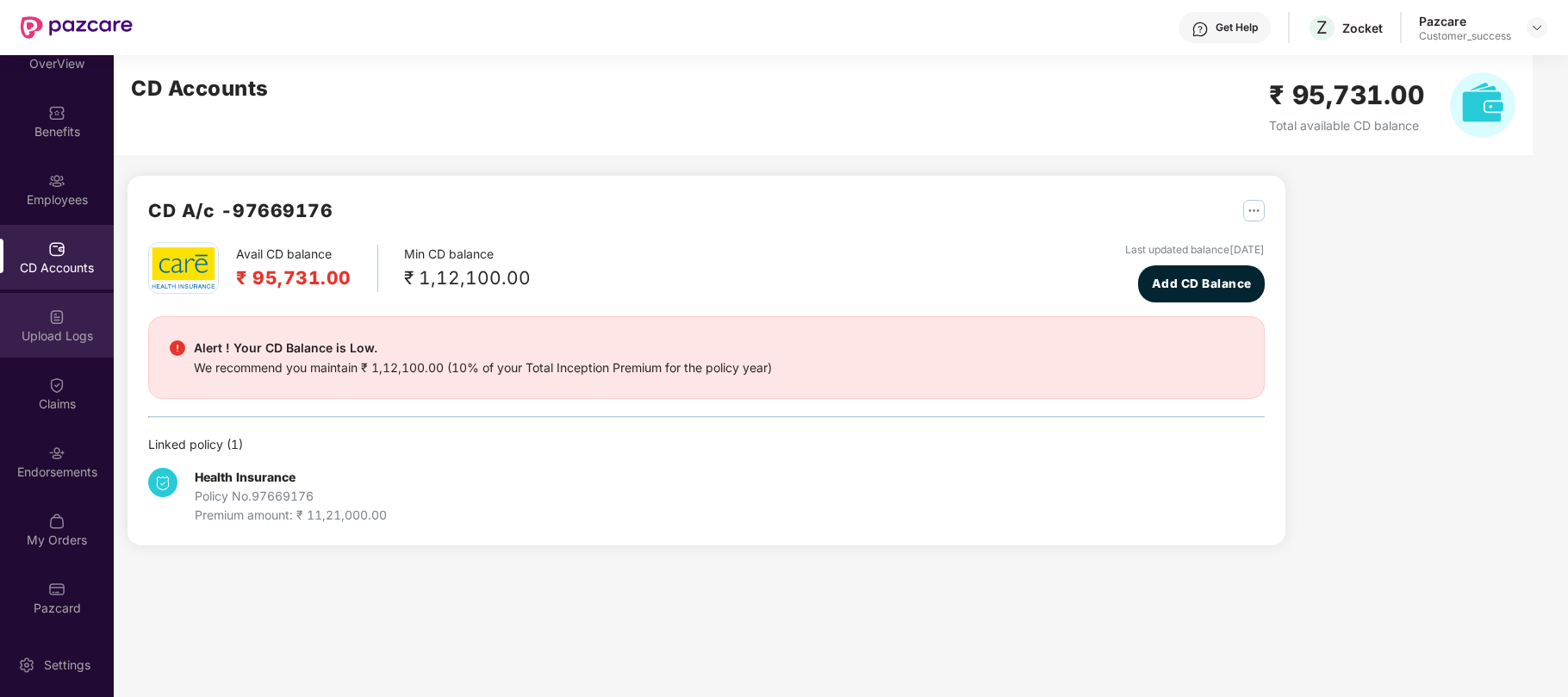
click at [59, 346] on div "Upload Logs" at bounding box center [57, 325] width 114 height 65
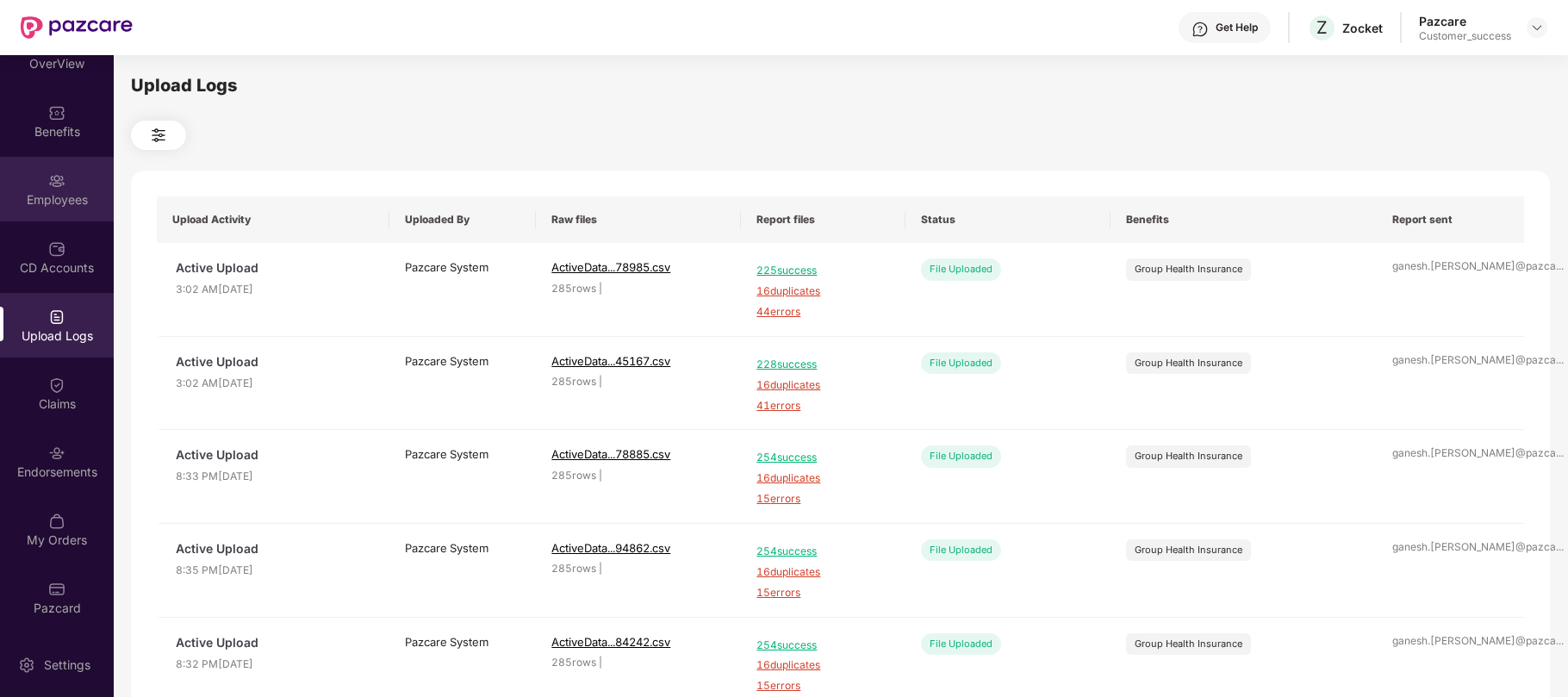
scroll to position [0, 0]
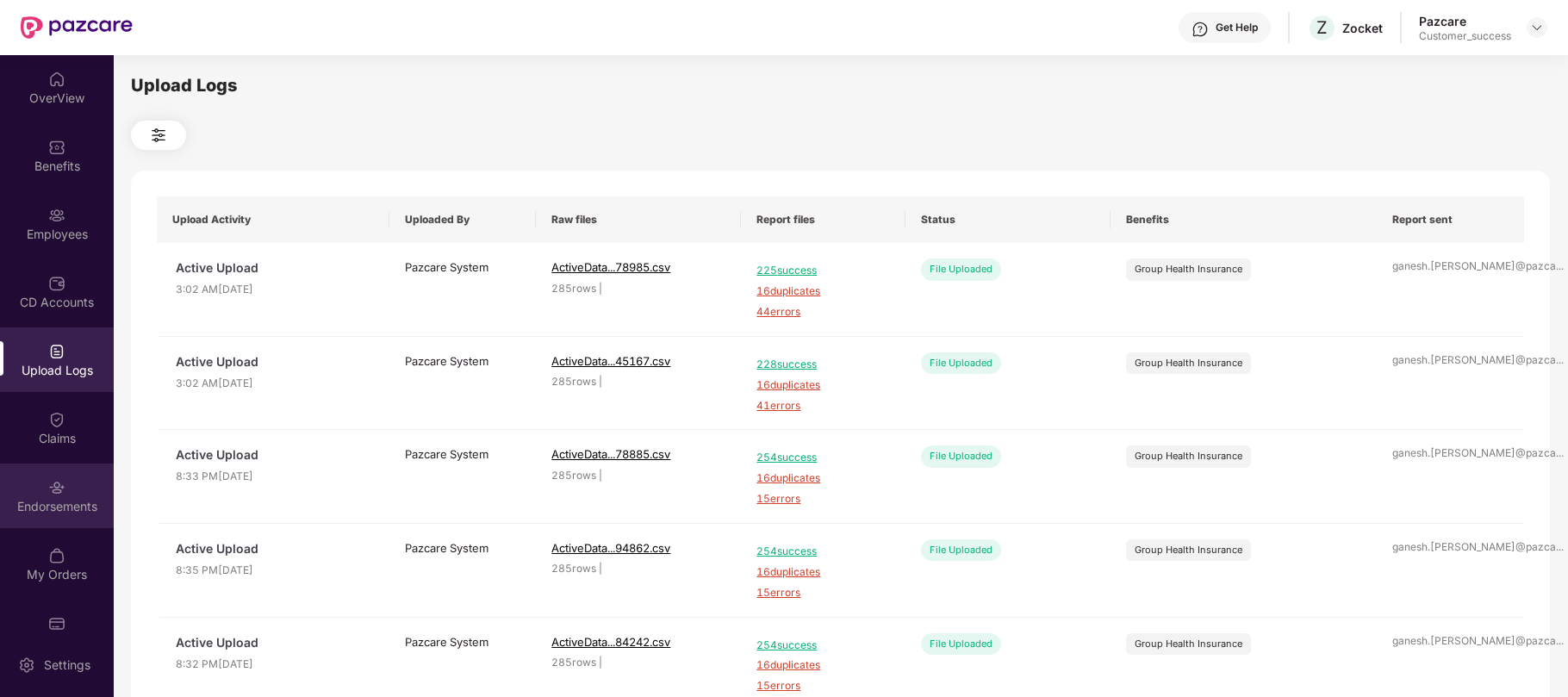
click at [42, 500] on div "Endorsements" at bounding box center [57, 506] width 114 height 17
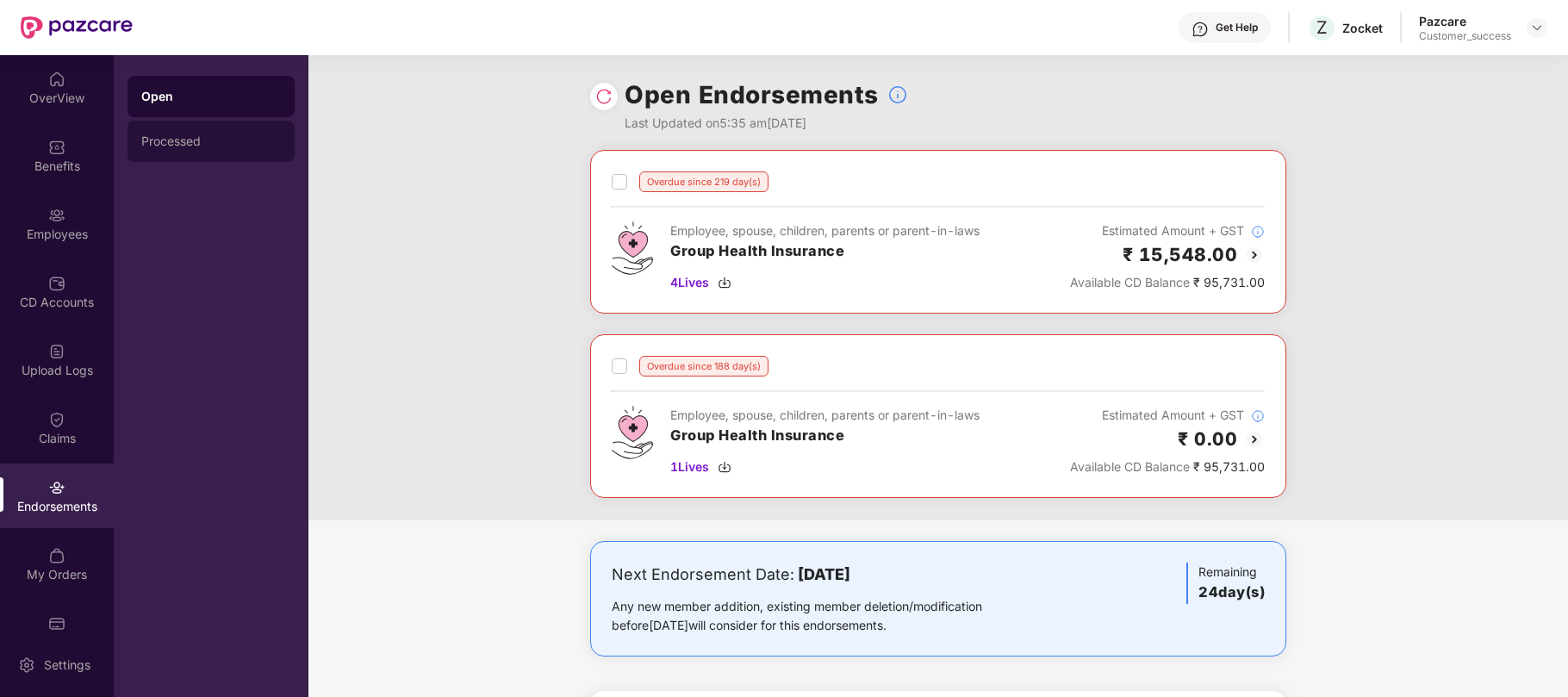
click at [198, 138] on div "Processed" at bounding box center [211, 141] width 139 height 14
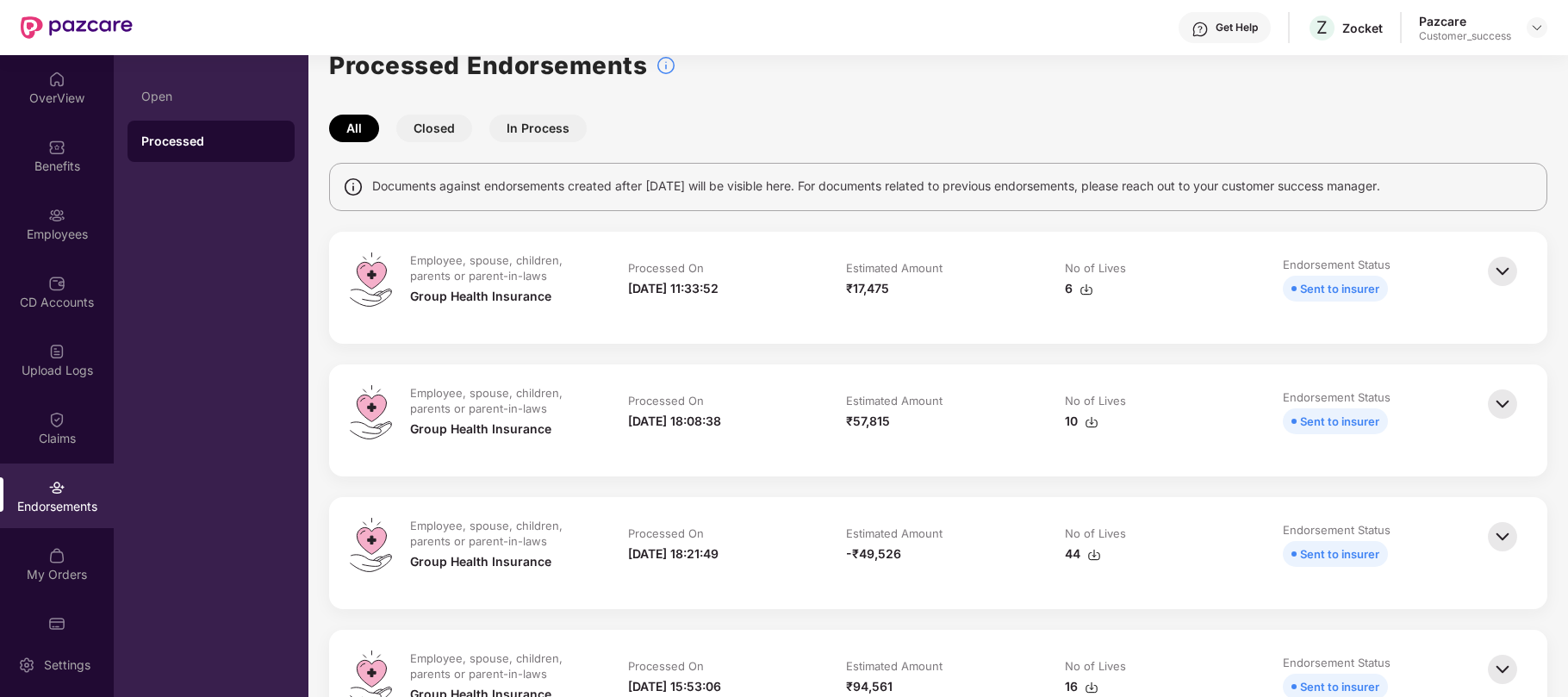
scroll to position [29, 0]
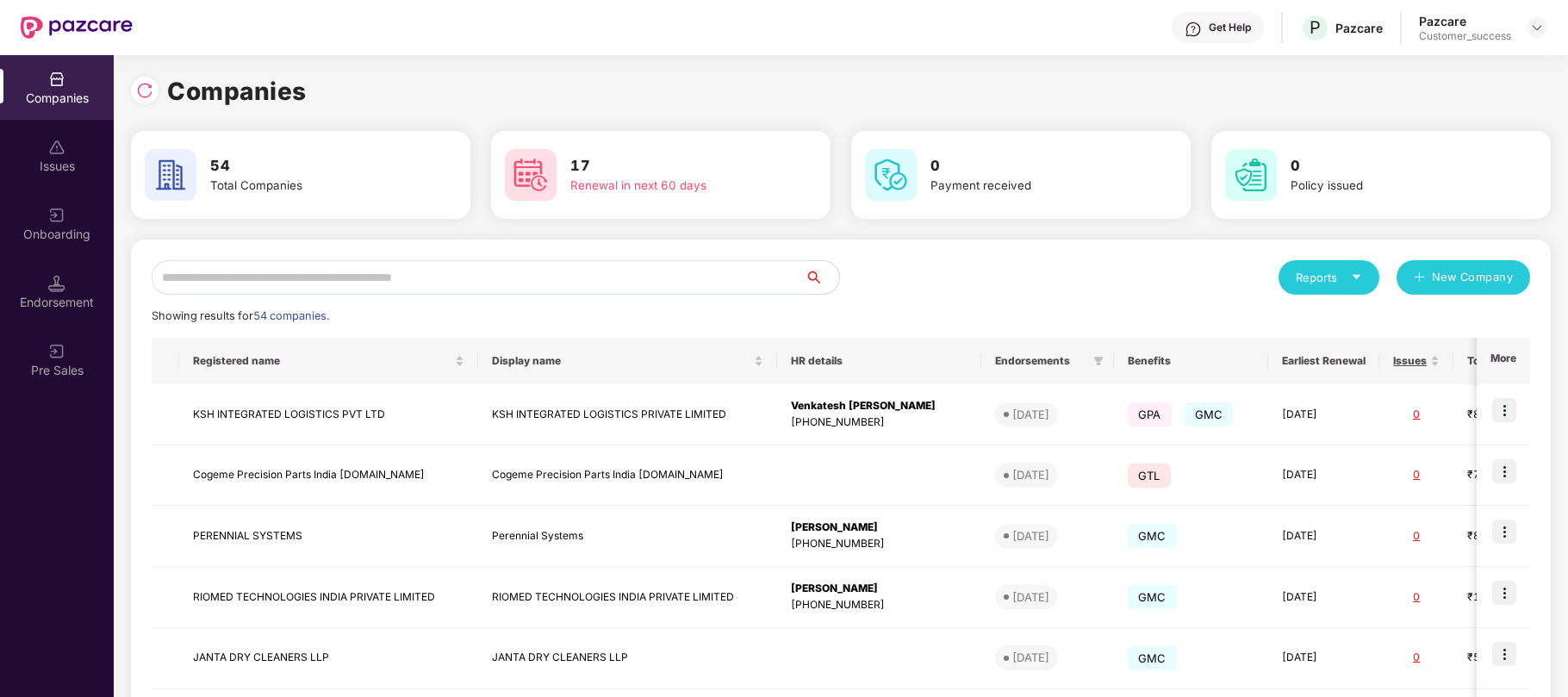
click at [442, 276] on input "text" at bounding box center [478, 278] width 653 height 34
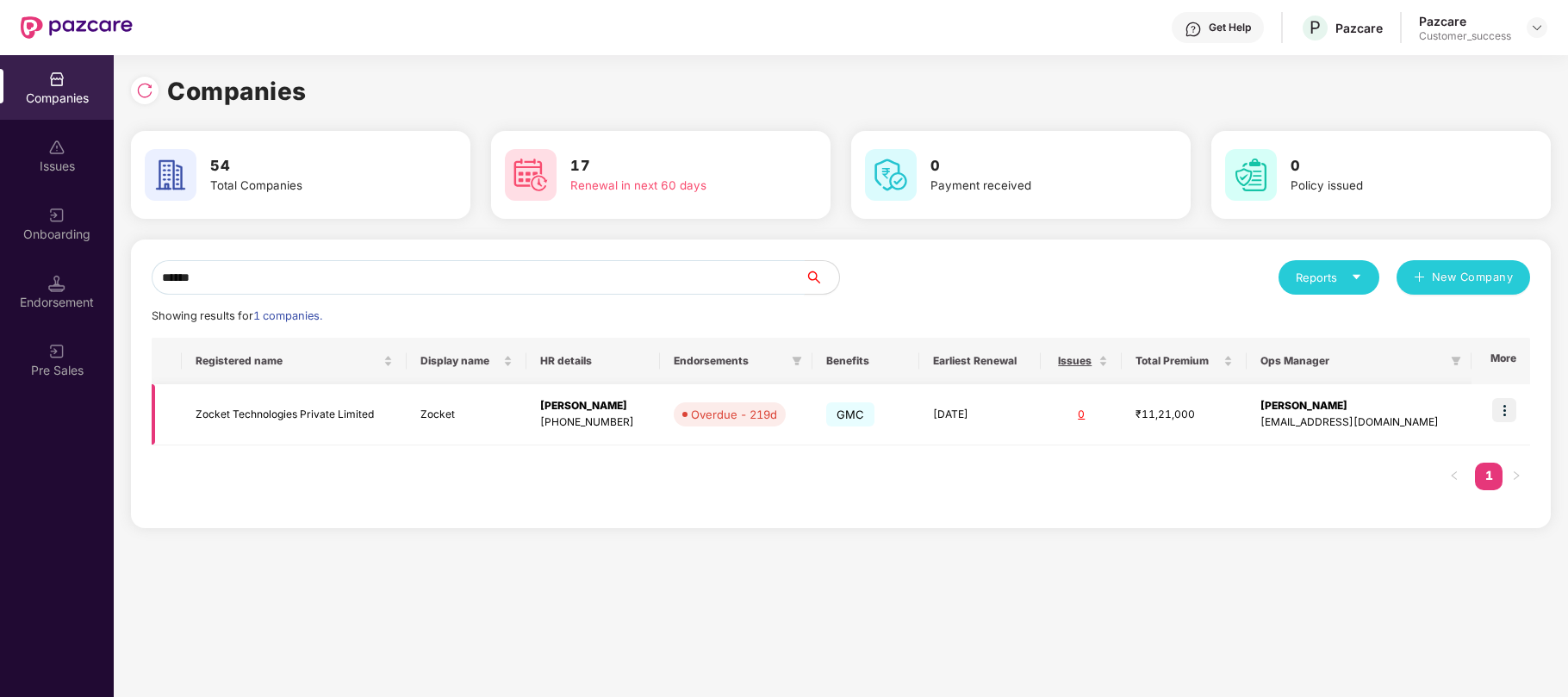
type input "******"
click at [372, 411] on td "Zocket Technologies Private Limited" at bounding box center [294, 415] width 225 height 61
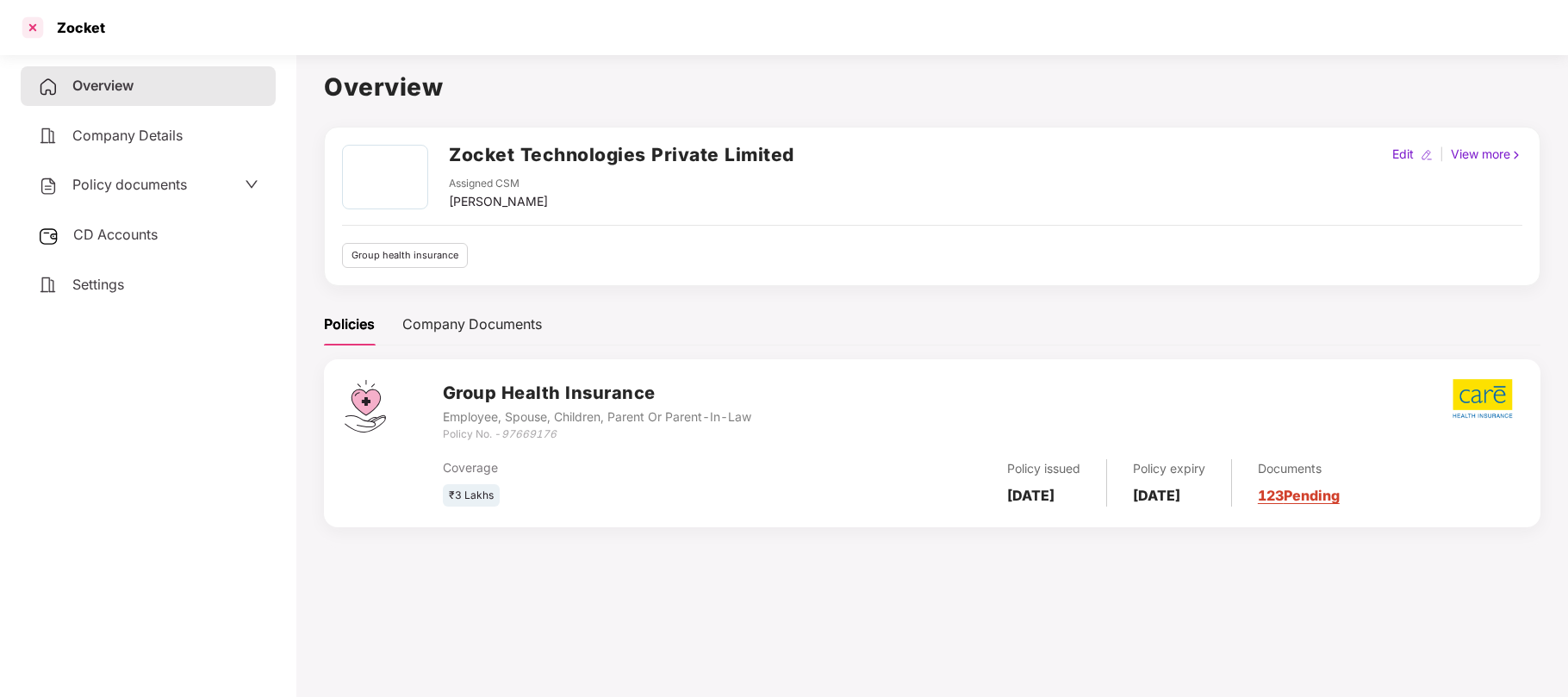
click at [35, 32] on div at bounding box center [33, 27] width 28 height 28
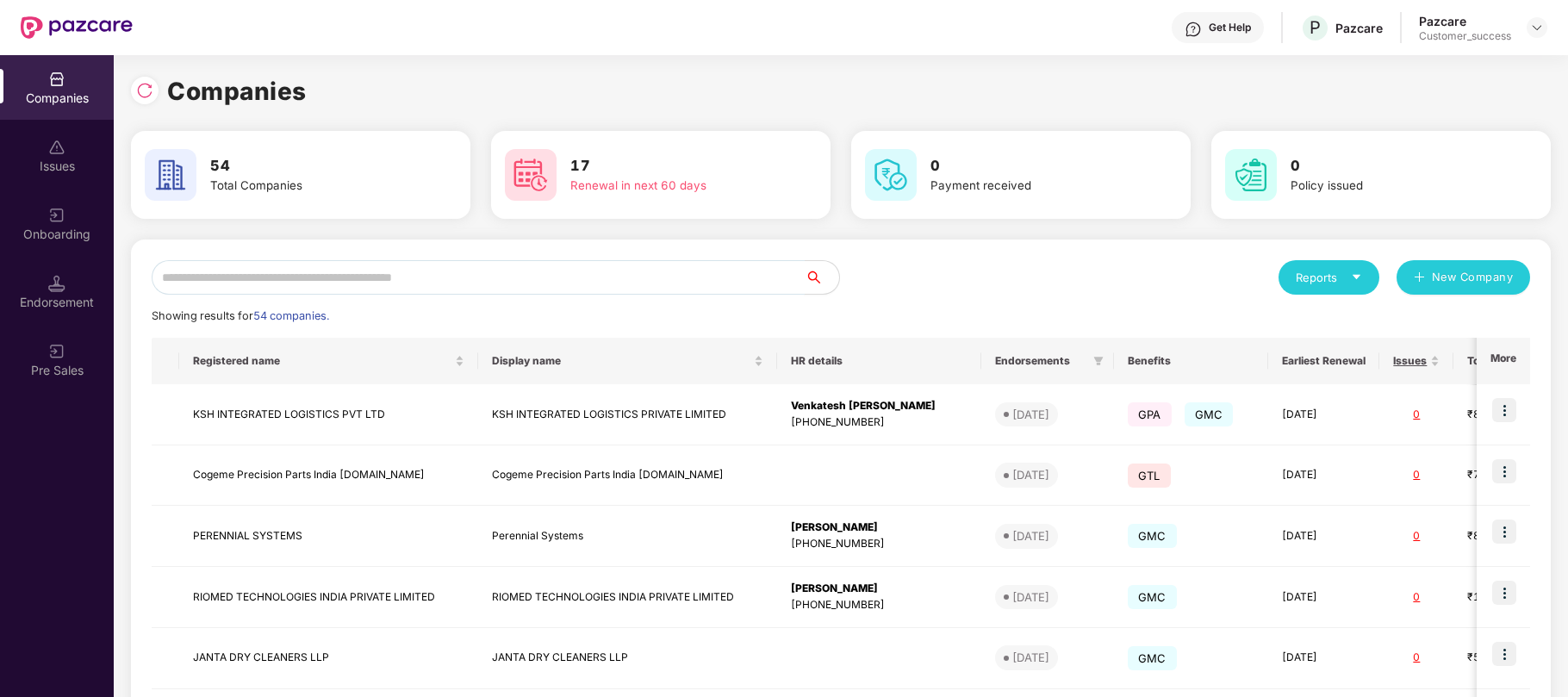
click at [484, 276] on input "text" at bounding box center [478, 278] width 653 height 34
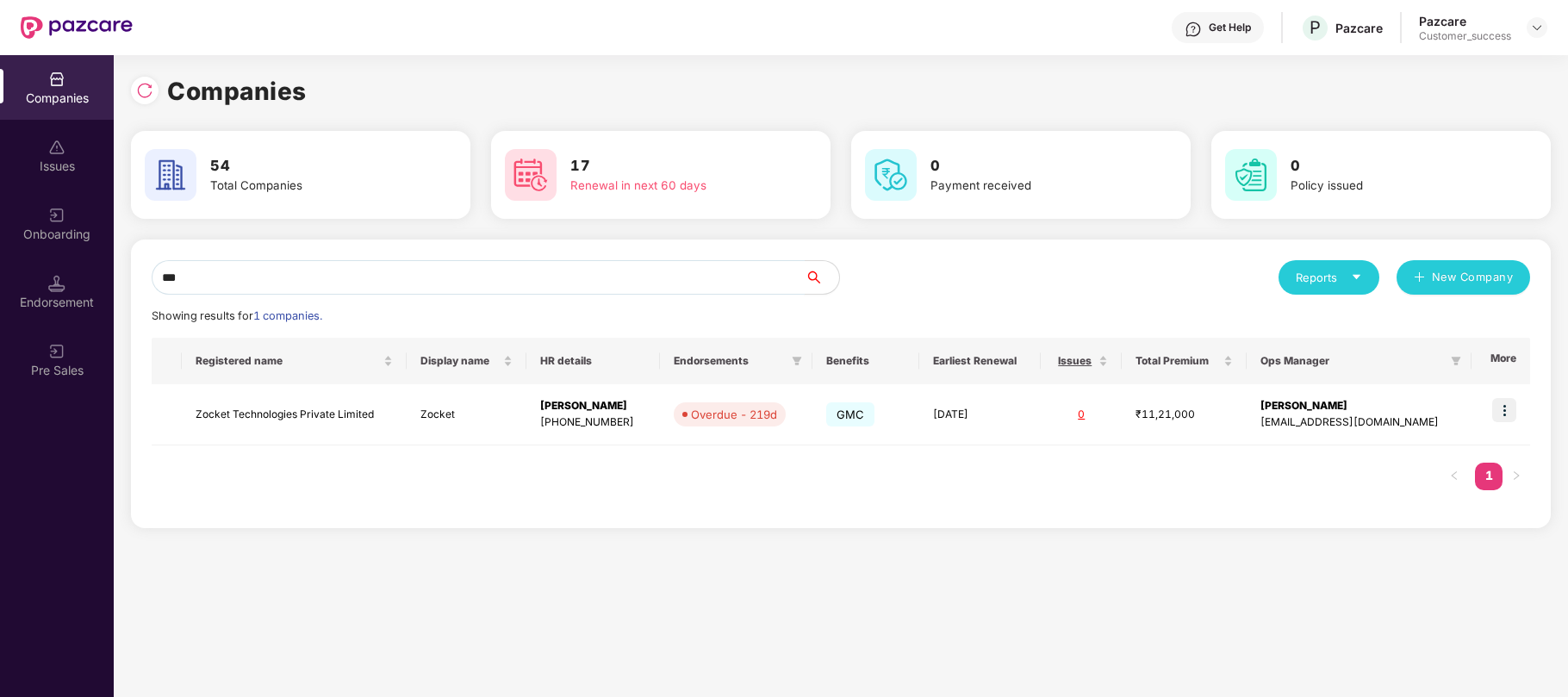
type input "***"
click at [70, 294] on div "Endorsement" at bounding box center [57, 302] width 114 height 17
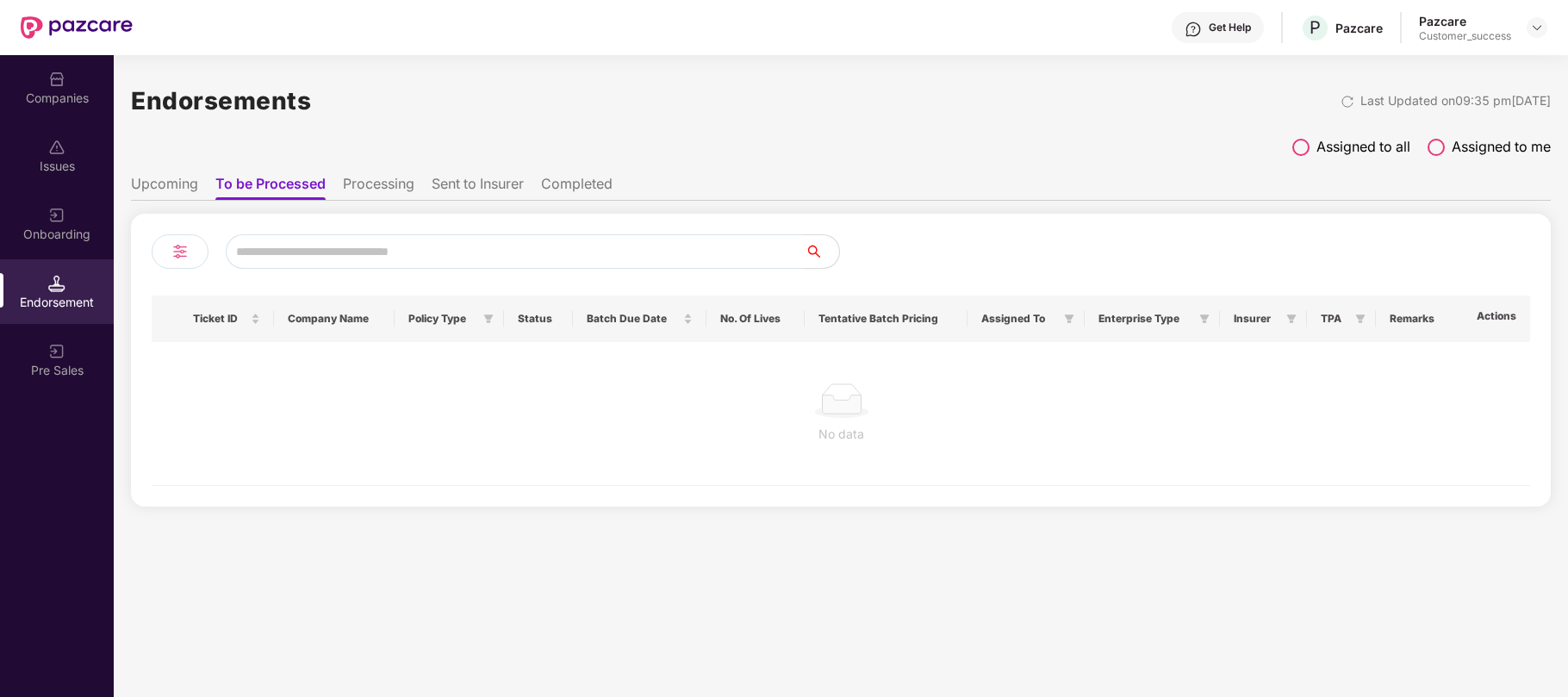
click at [59, 246] on div "Onboarding" at bounding box center [57, 224] width 114 height 65
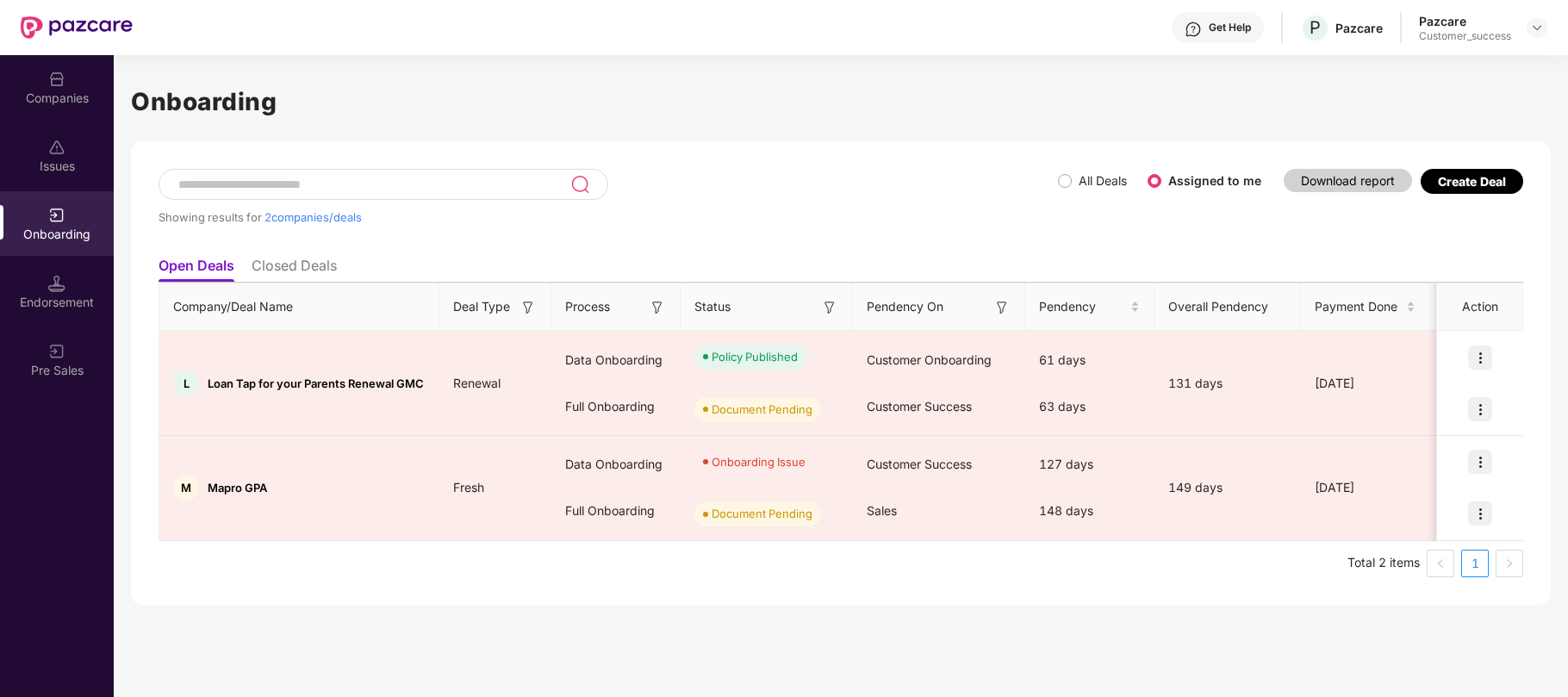
click at [57, 91] on div "Companies" at bounding box center [57, 98] width 114 height 17
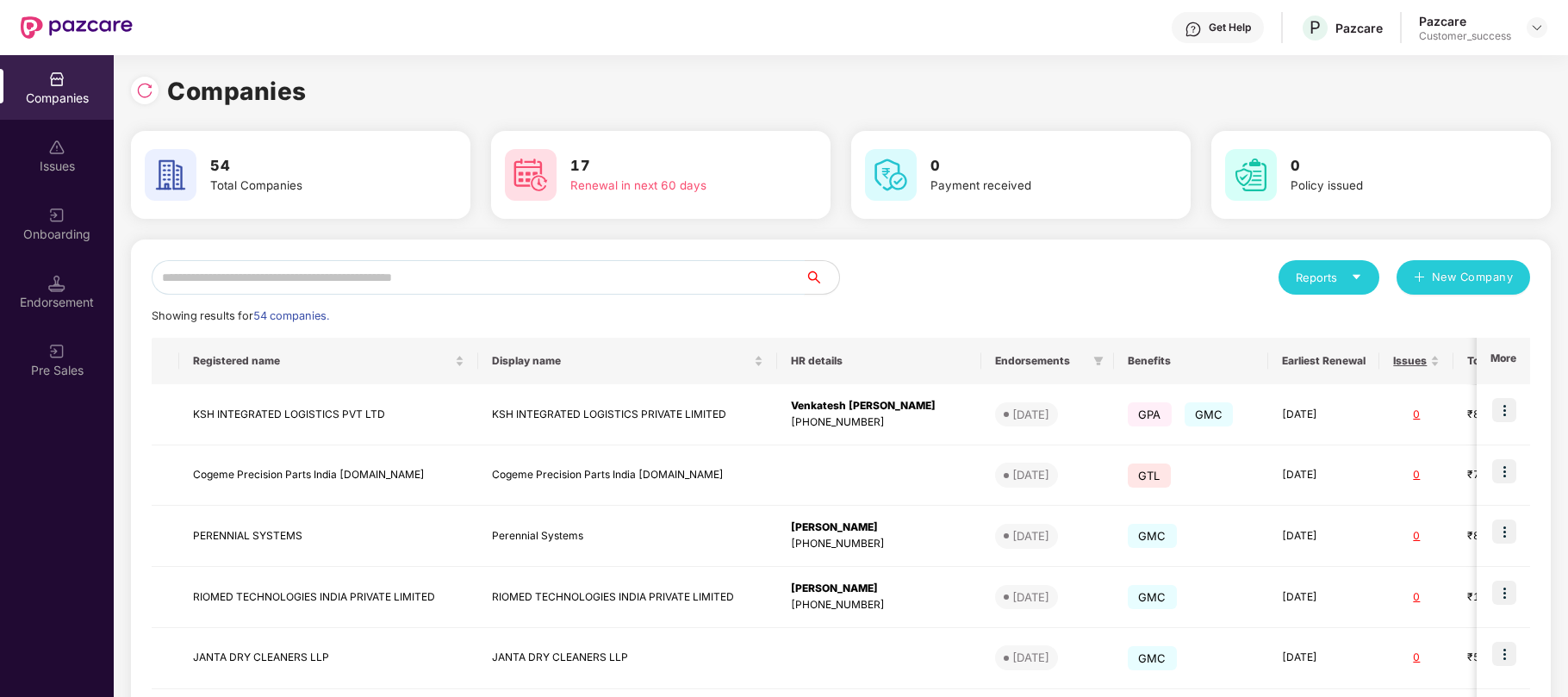
click at [343, 283] on input "text" at bounding box center [478, 278] width 653 height 34
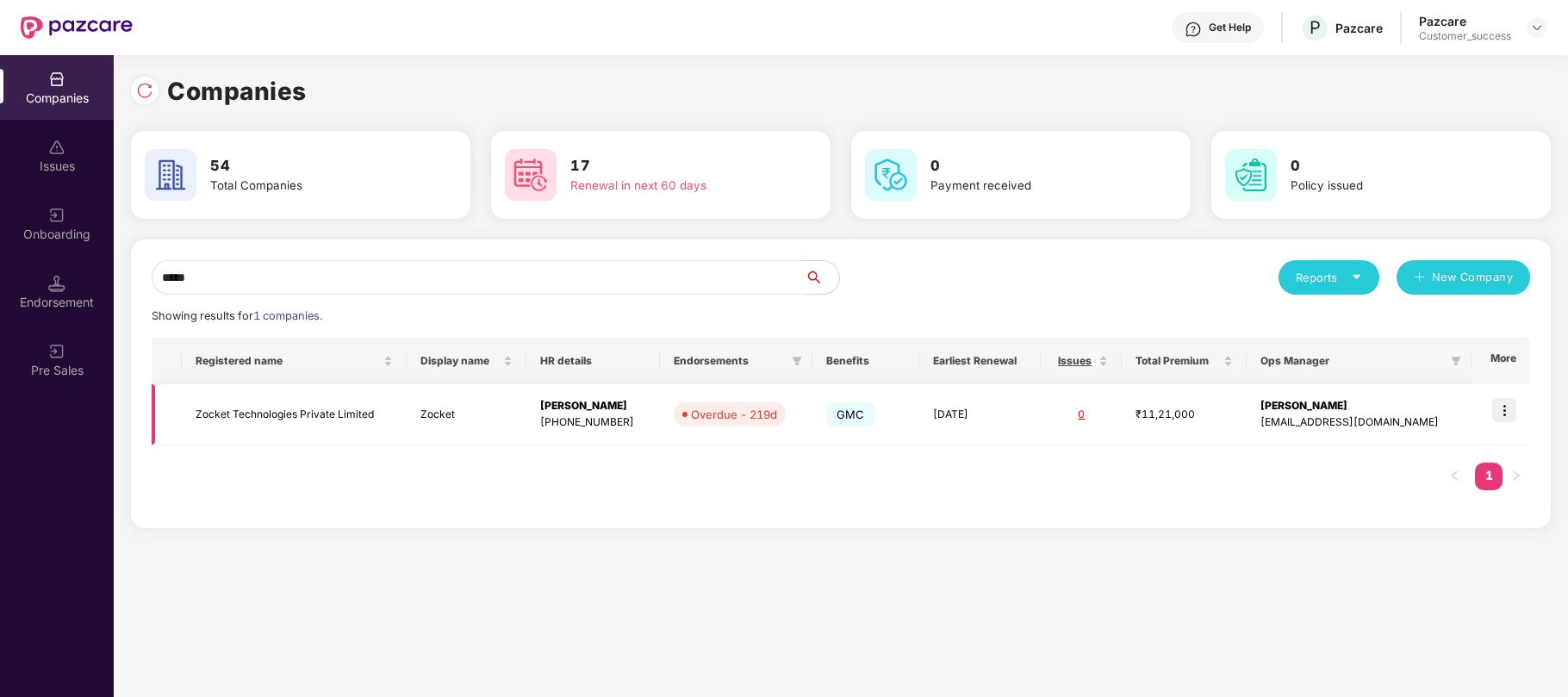
type input "*****"
click at [352, 416] on td "Zocket Technologies Private Limited" at bounding box center [294, 415] width 225 height 61
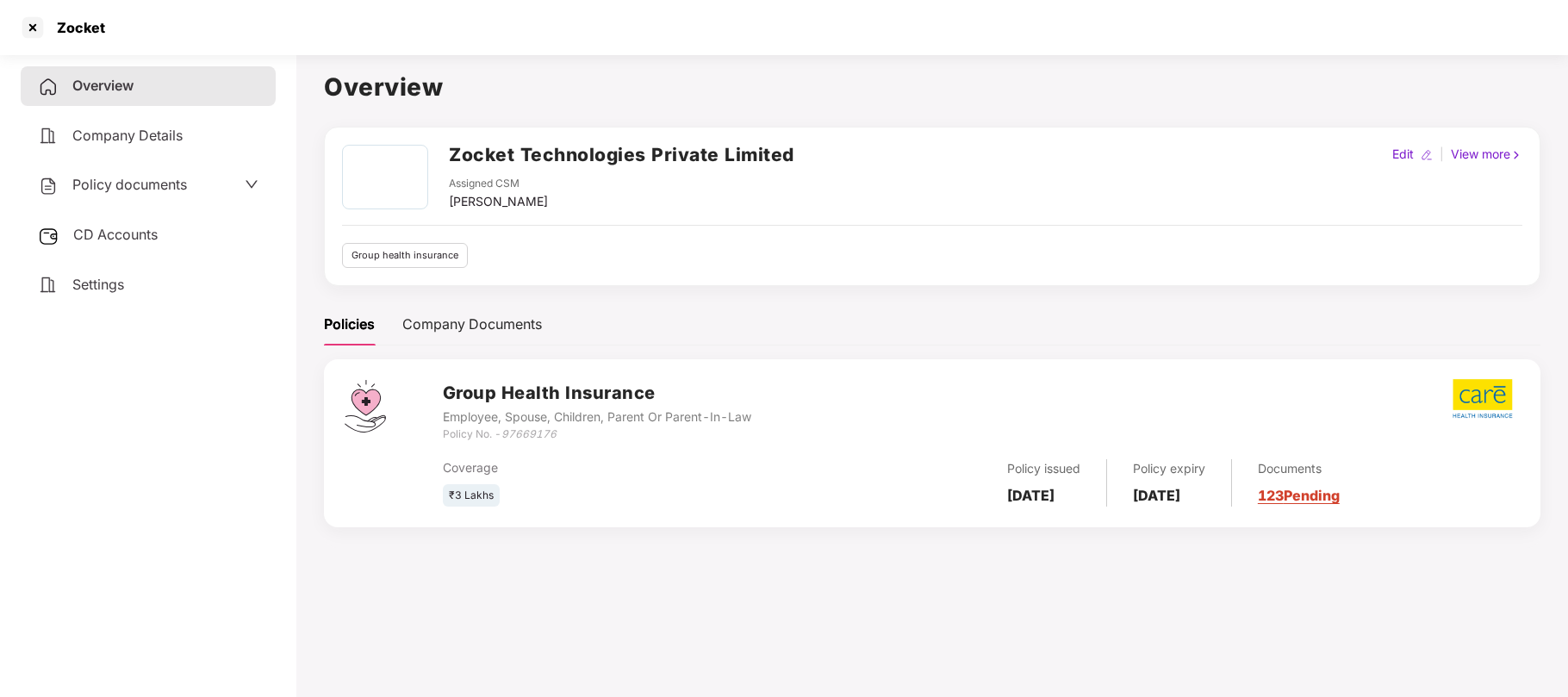
click at [160, 183] on span "Policy documents" at bounding box center [129, 184] width 115 height 17
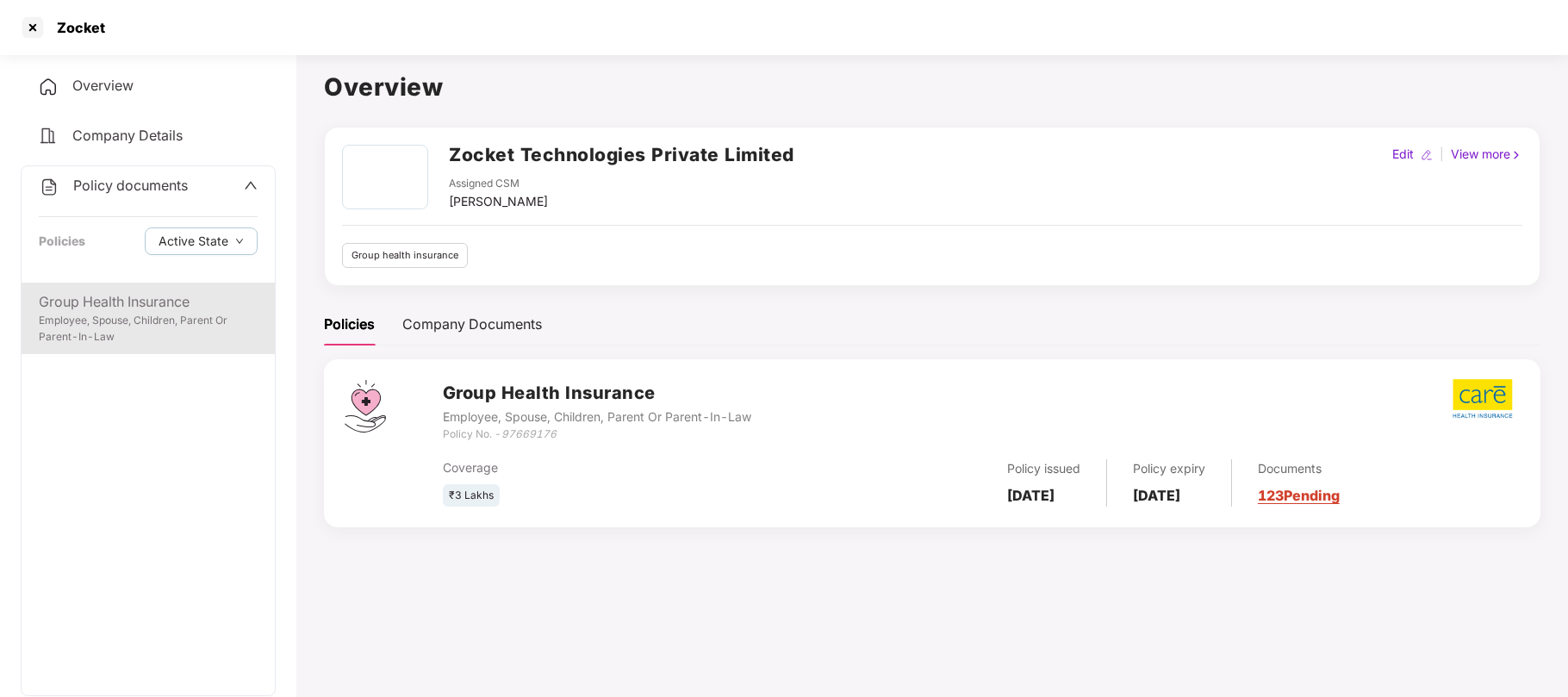
click at [121, 314] on div "Employee, Spouse, Children, Parent Or Parent-In-Law" at bounding box center [148, 329] width 219 height 33
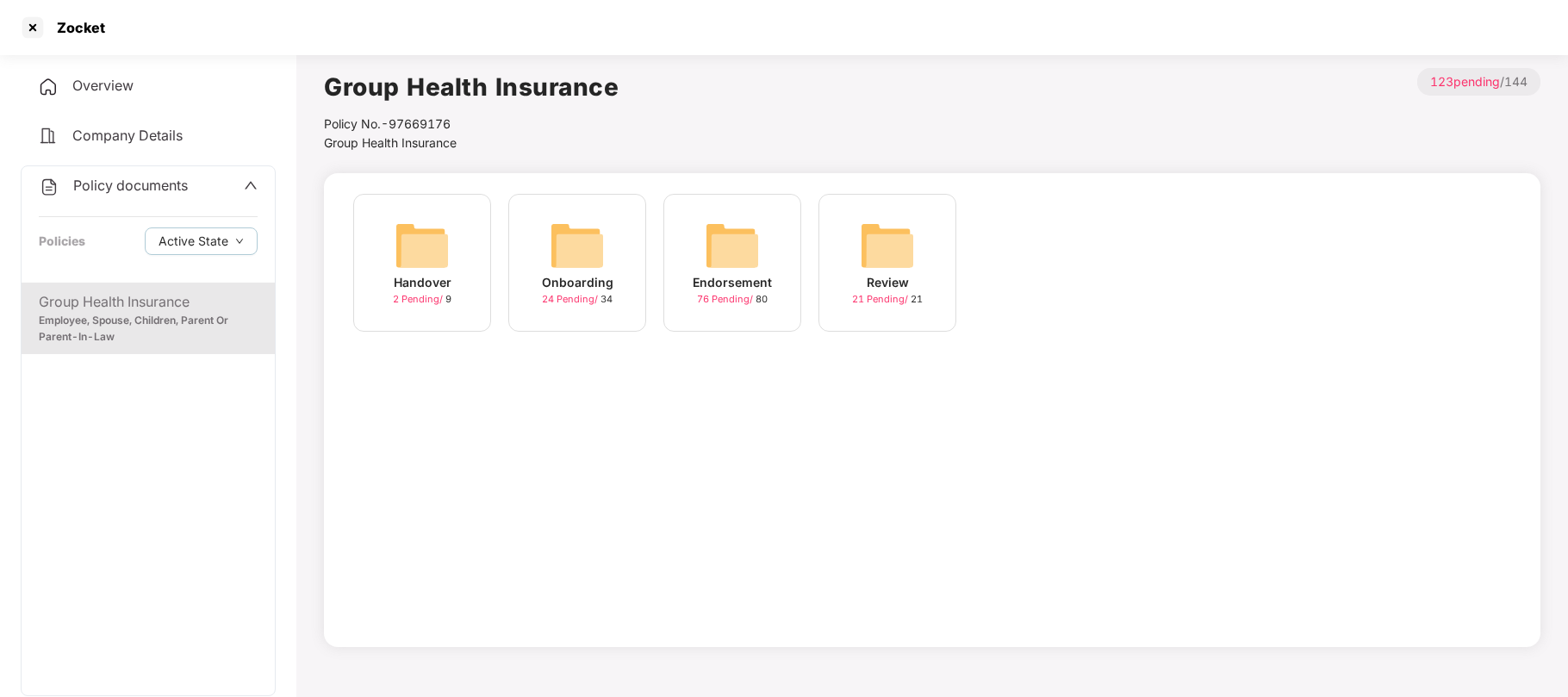
click at [718, 283] on div "Endorsement" at bounding box center [733, 282] width 80 height 19
